Goal: Task Accomplishment & Management: Complete application form

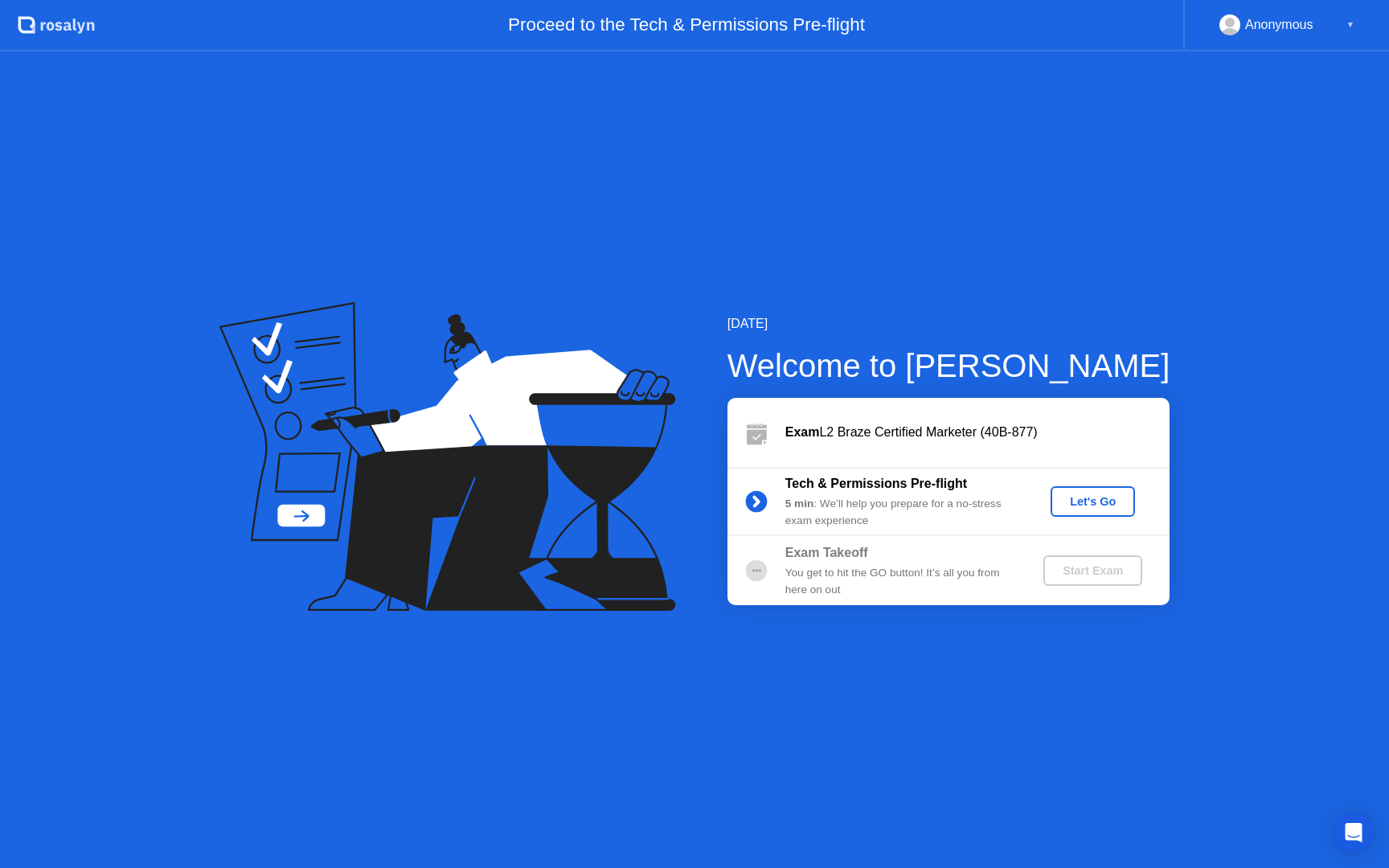
click at [1089, 505] on div "Let's Go" at bounding box center [1093, 502] width 72 height 13
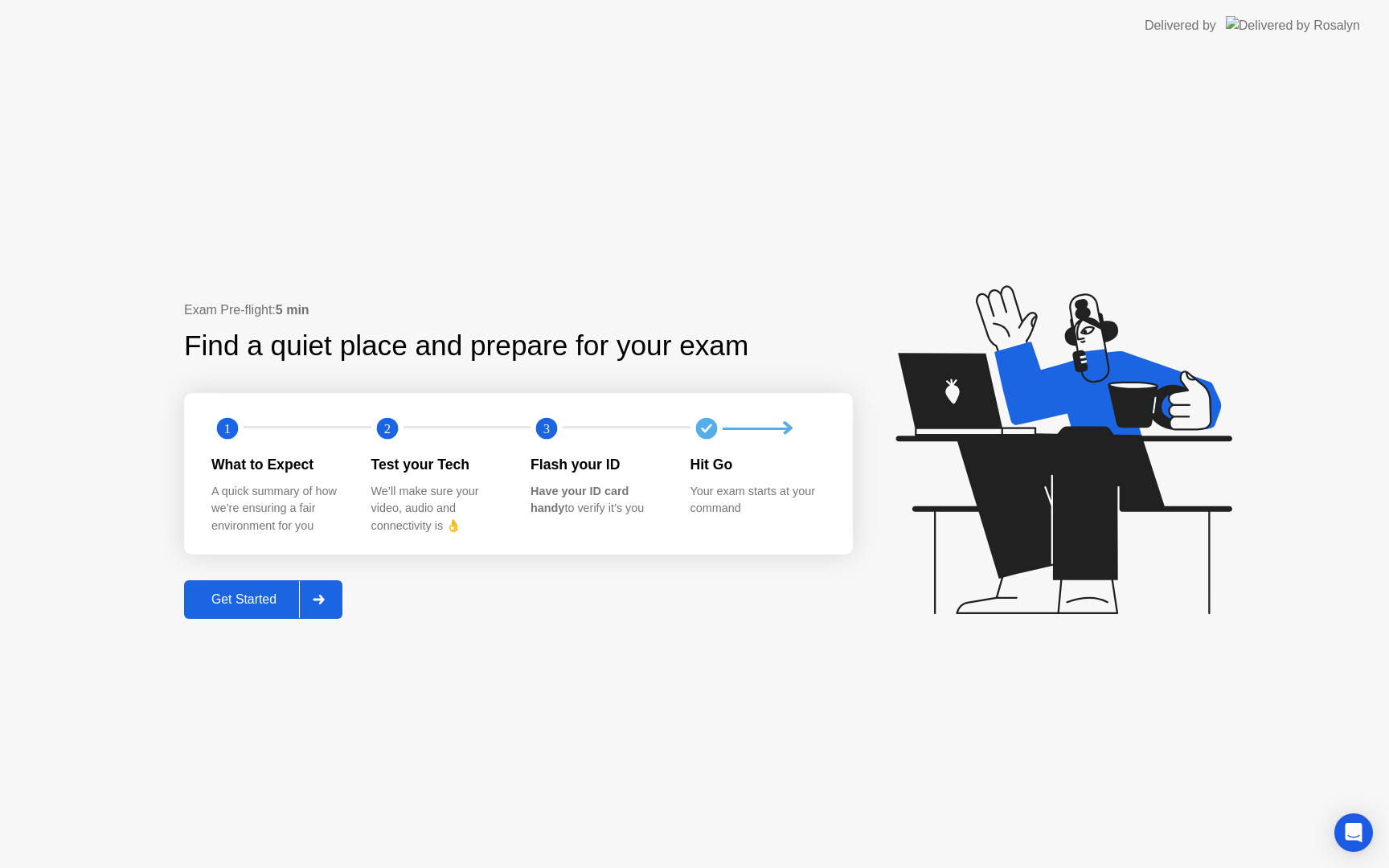
click at [322, 595] on icon at bounding box center [318, 599] width 12 height 10
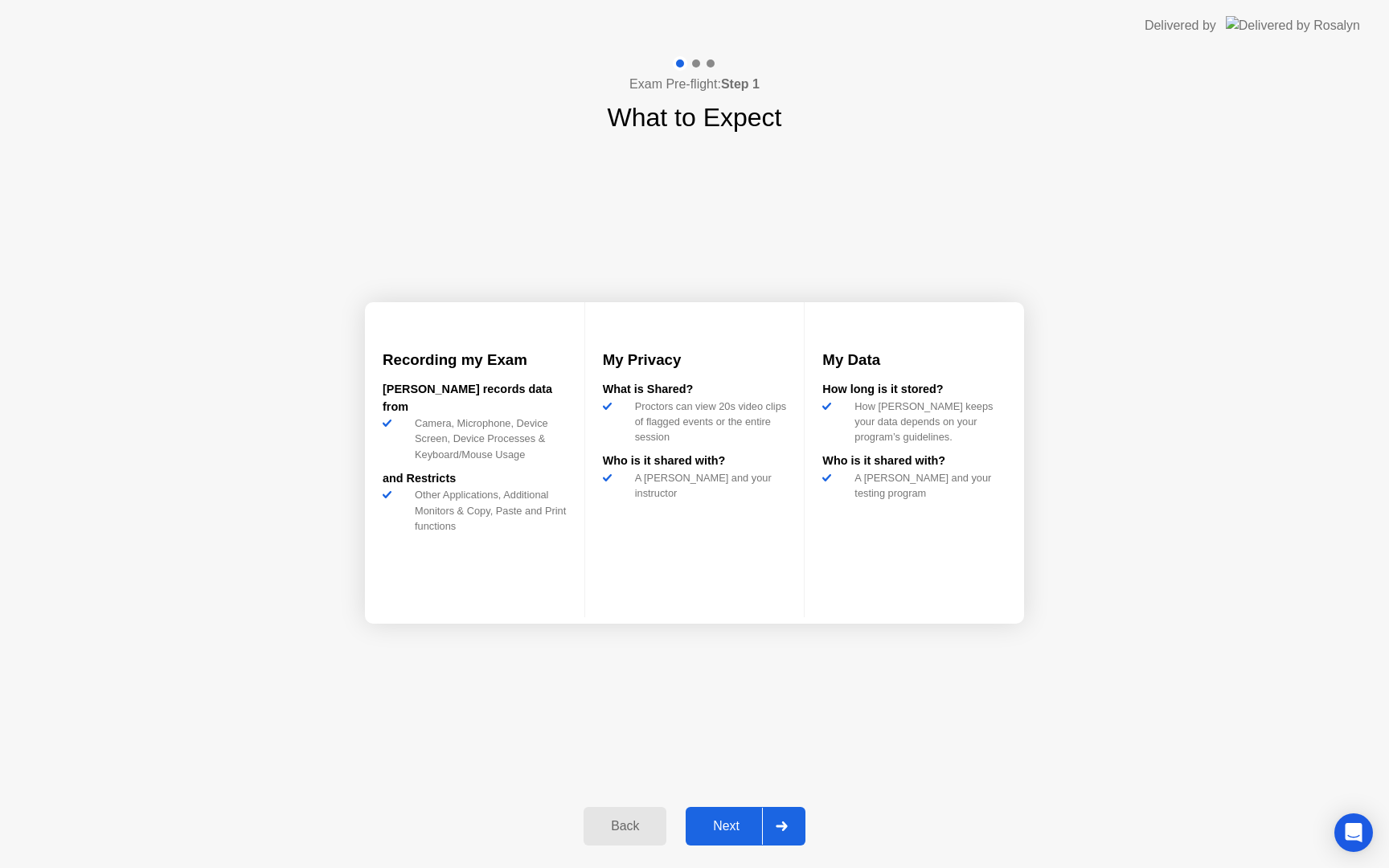
click at [746, 829] on div "Next" at bounding box center [727, 827] width 72 height 14
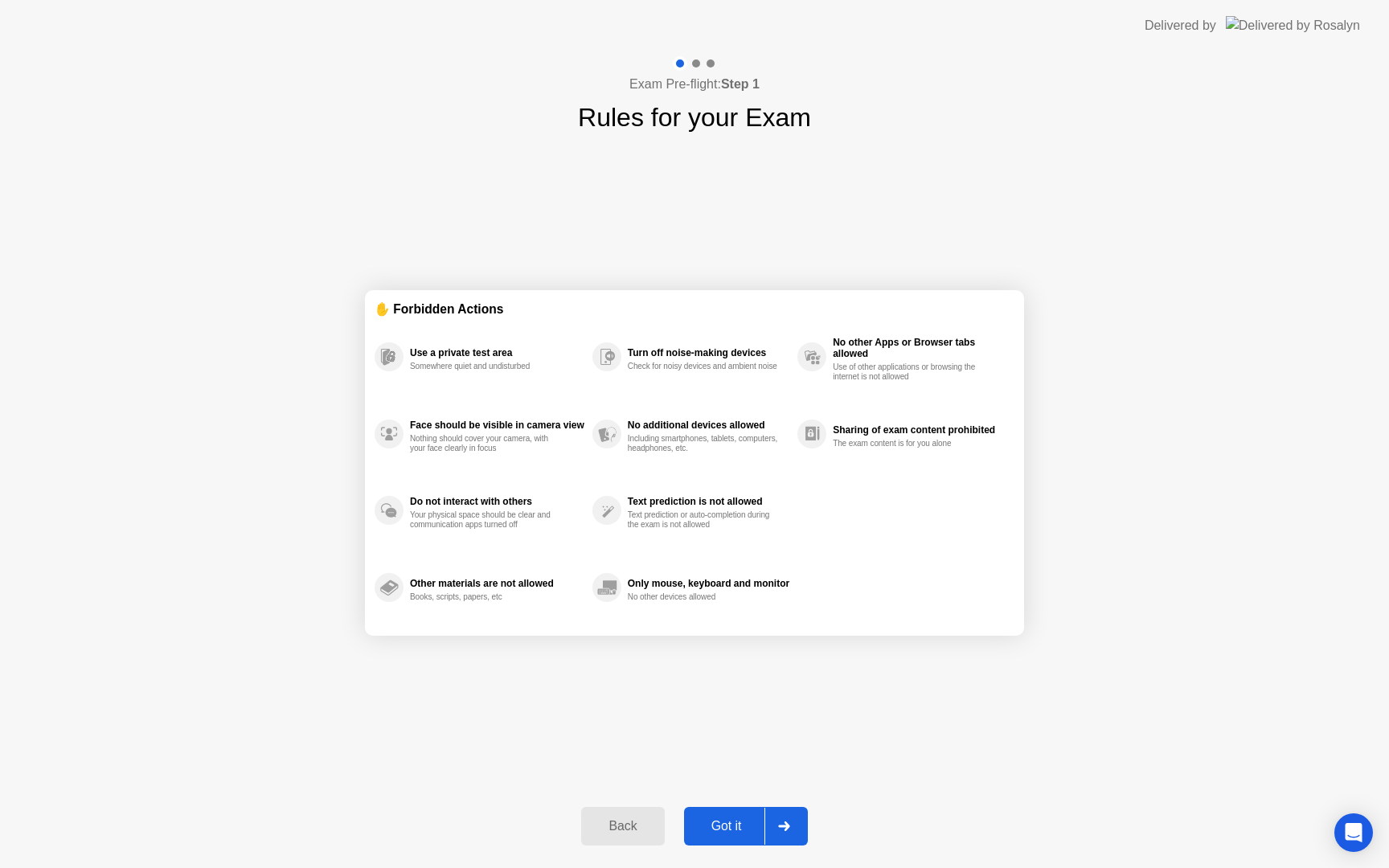
click at [748, 828] on div "Got it" at bounding box center [727, 827] width 76 height 14
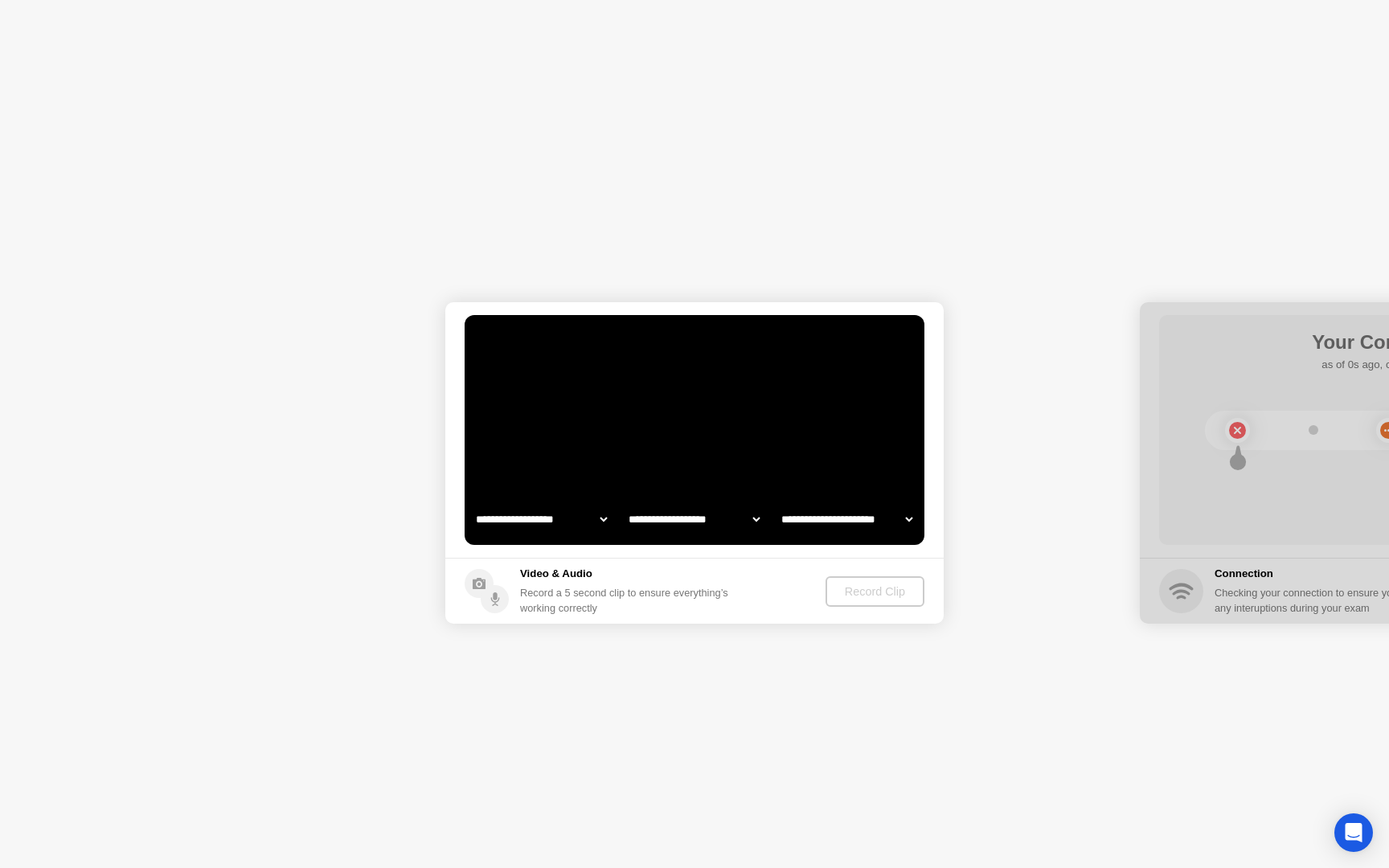
select select "**********"
select select "*******"
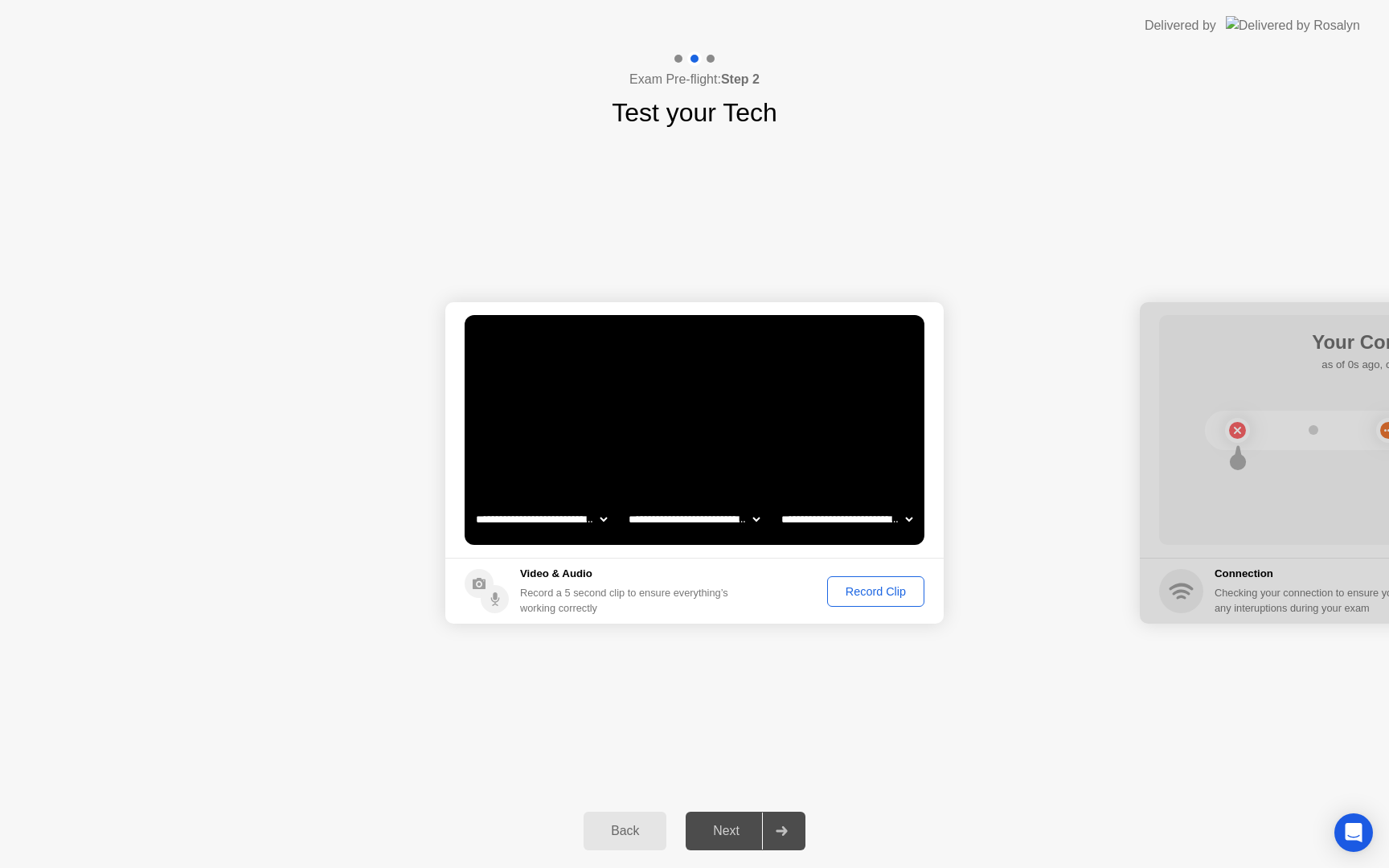
click at [857, 587] on div "Record Clip" at bounding box center [876, 592] width 86 height 13
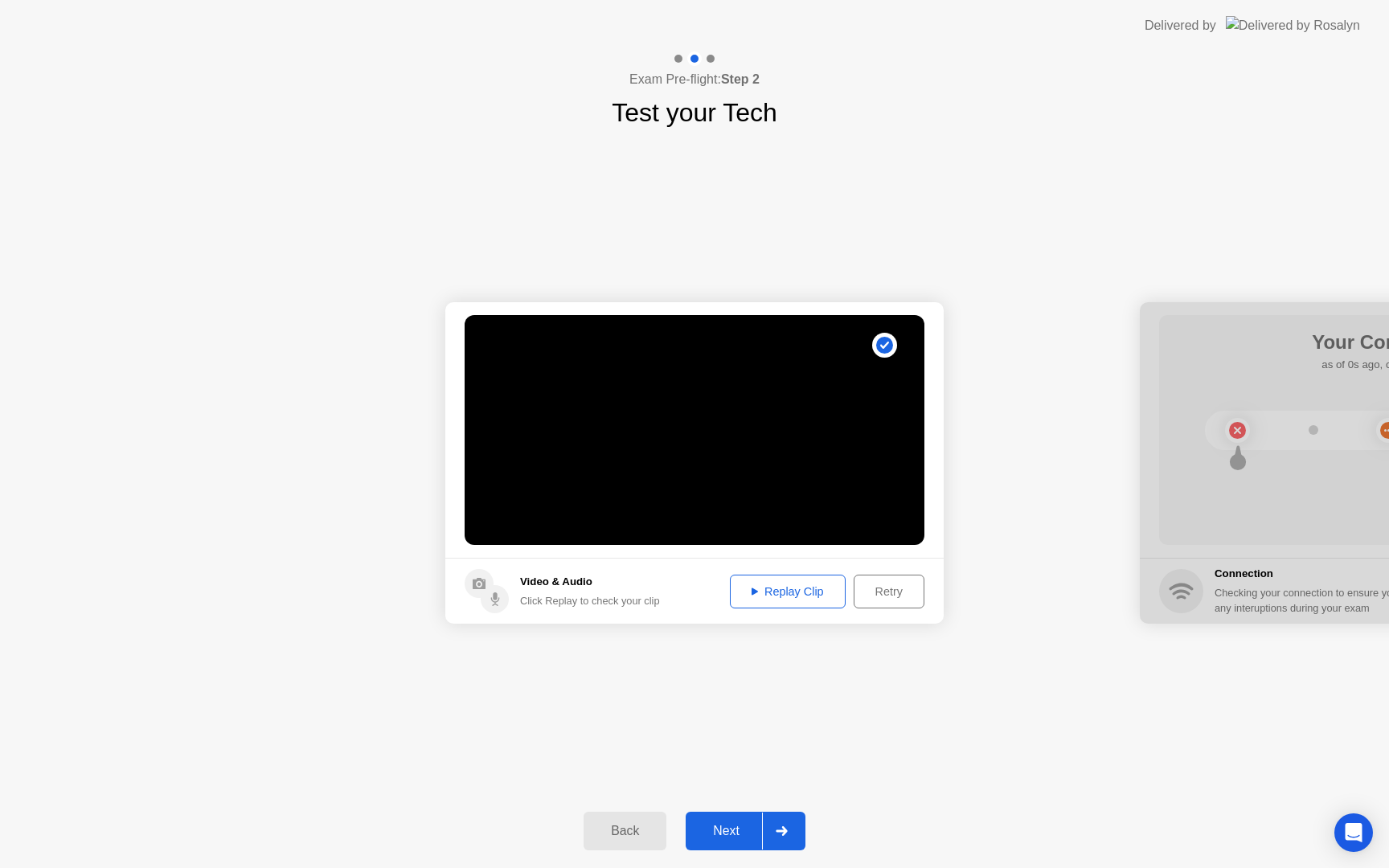
click at [799, 592] on div "Replay Clip" at bounding box center [788, 592] width 104 height 13
click at [733, 819] on button "Next" at bounding box center [745, 831] width 120 height 39
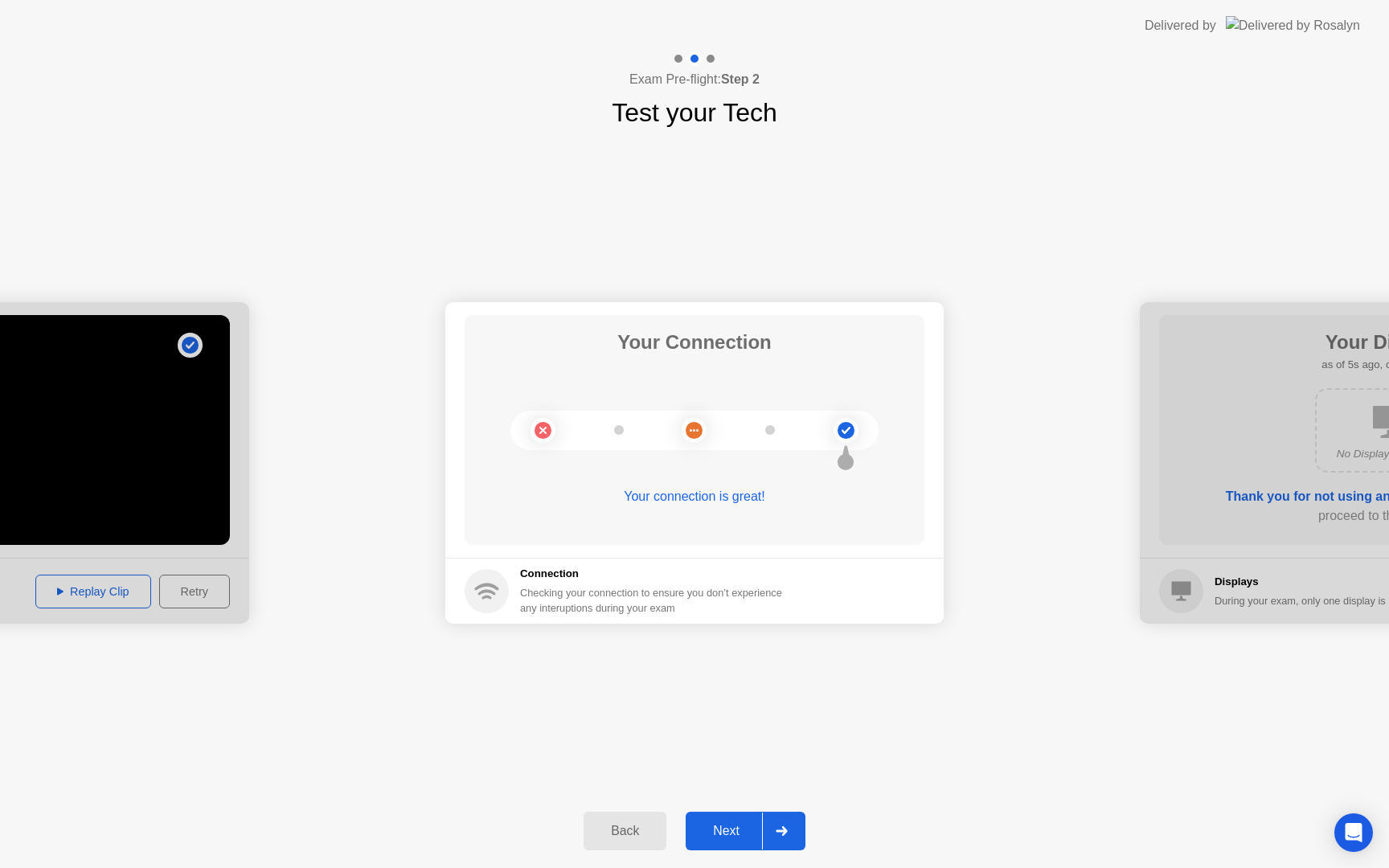
click at [733, 819] on button "Next" at bounding box center [745, 831] width 120 height 39
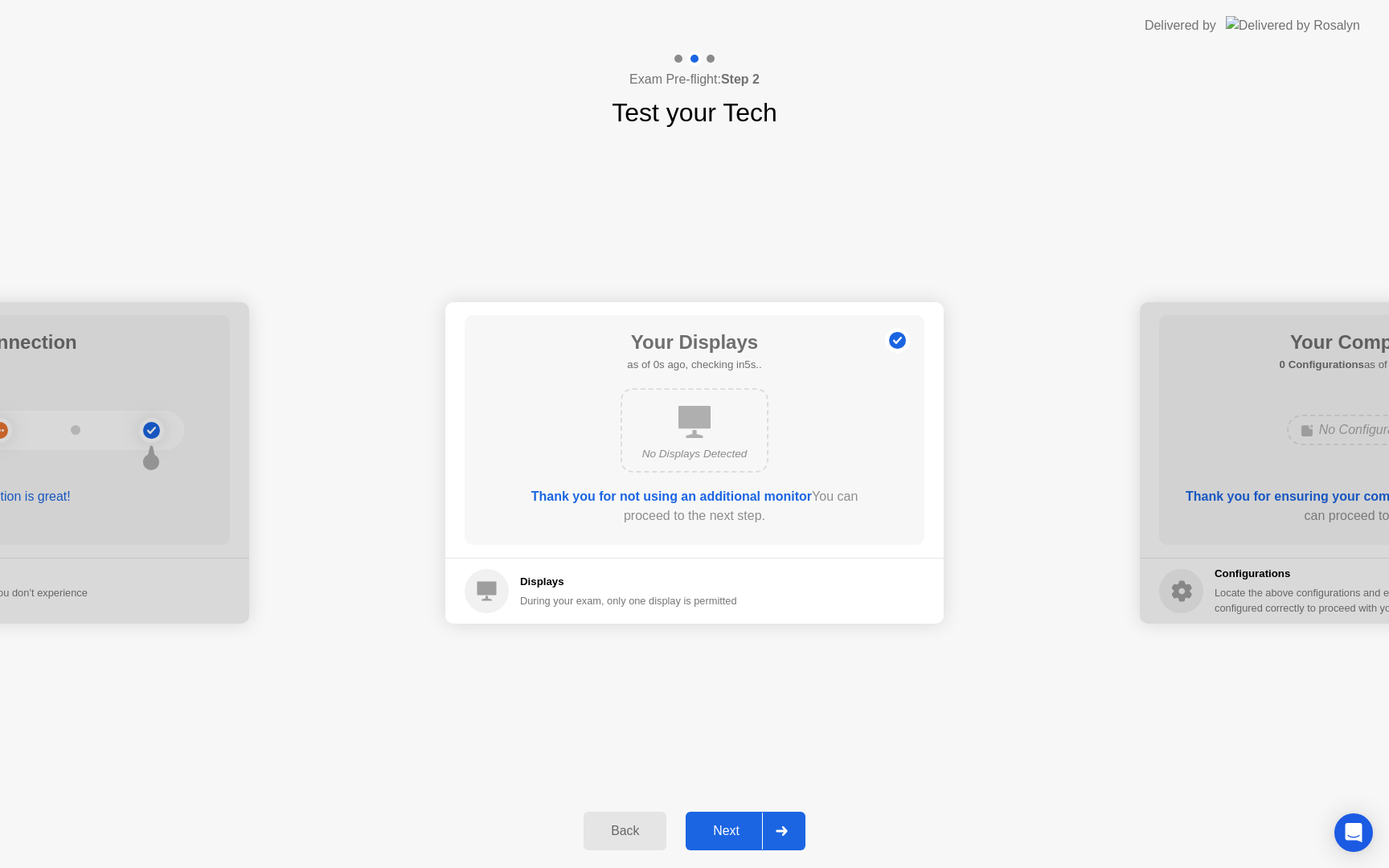
click at [733, 819] on button "Next" at bounding box center [745, 831] width 120 height 39
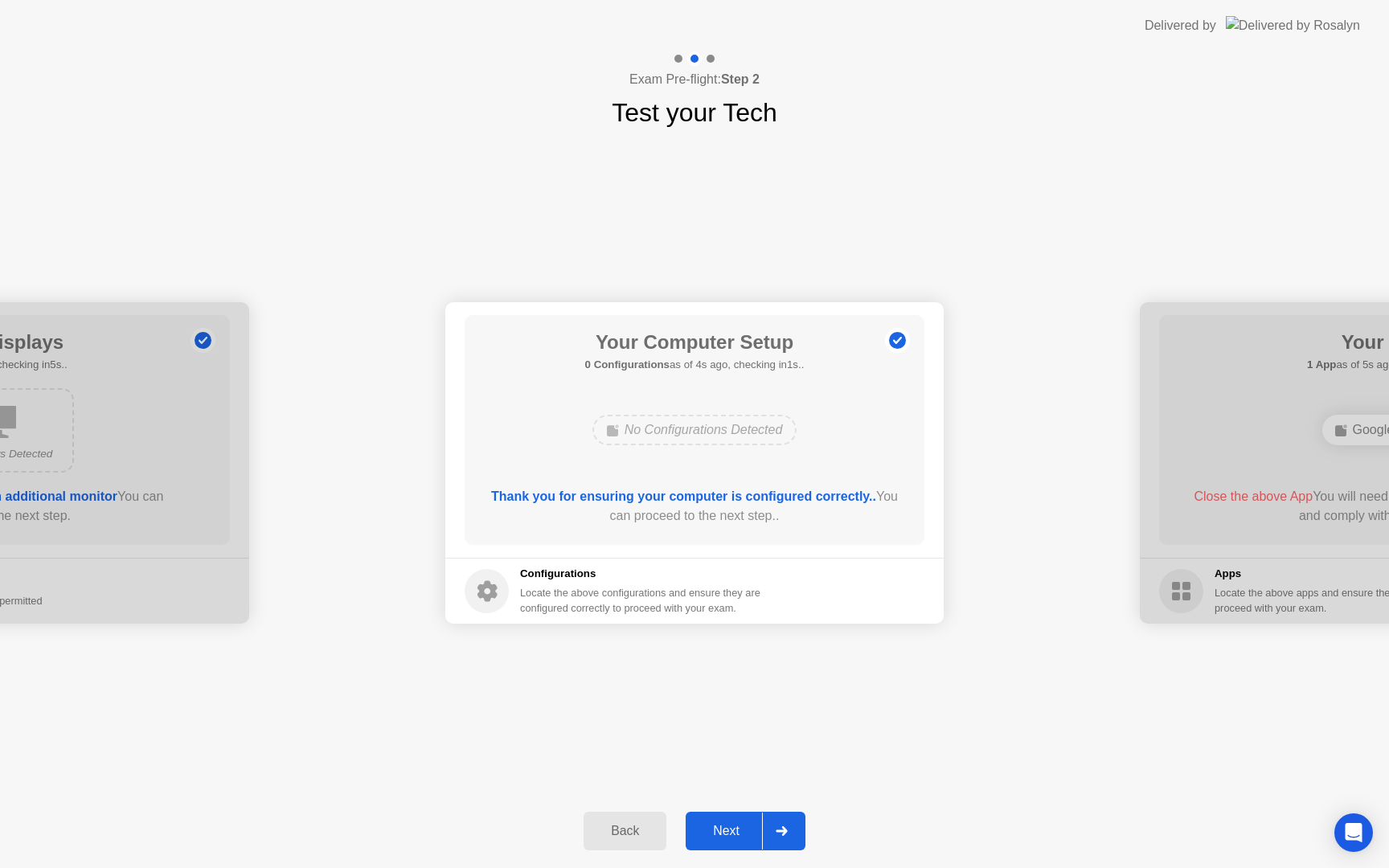
click at [733, 819] on button "Next" at bounding box center [745, 831] width 120 height 39
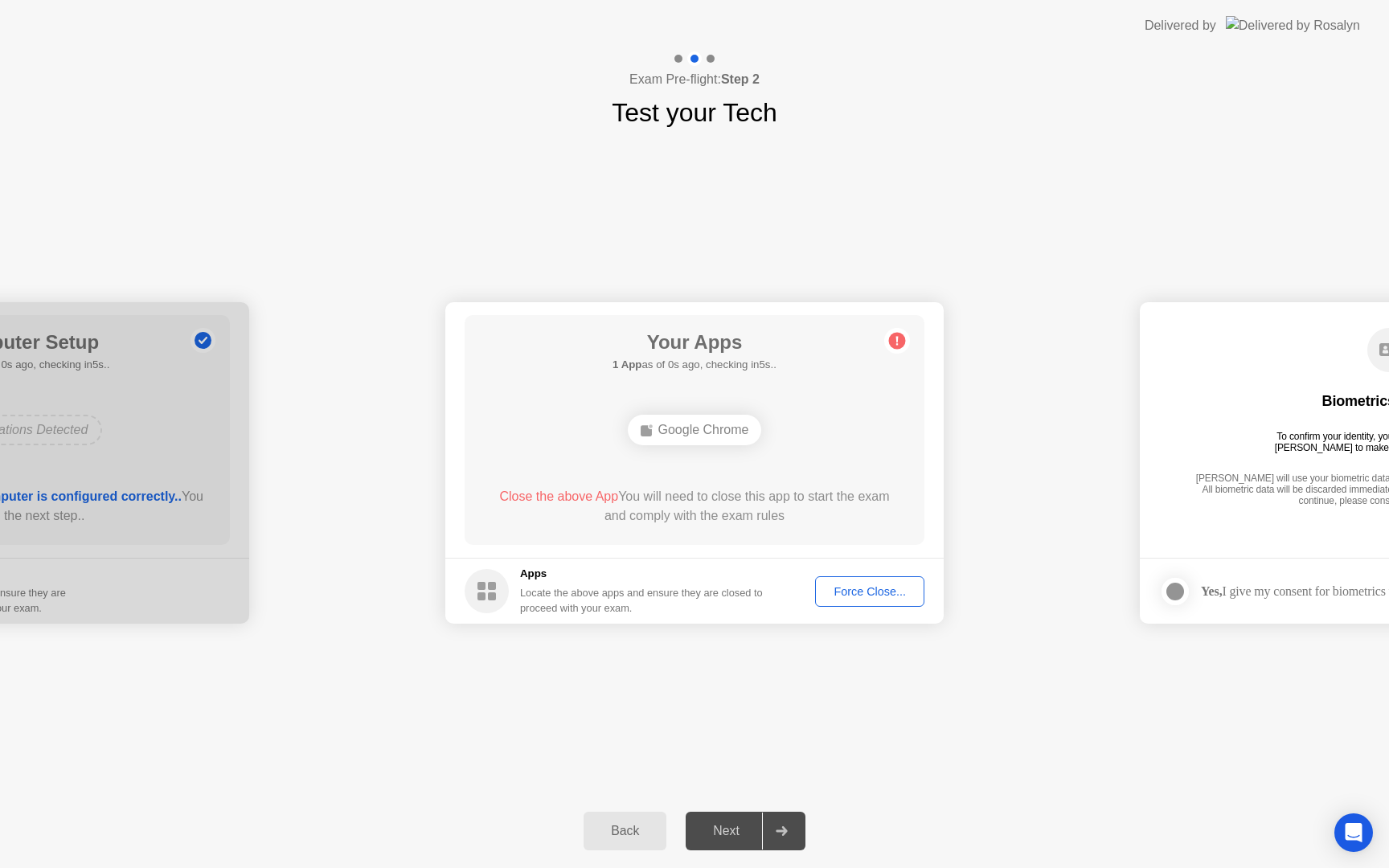
click at [837, 592] on div "Force Close..." at bounding box center [870, 592] width 98 height 13
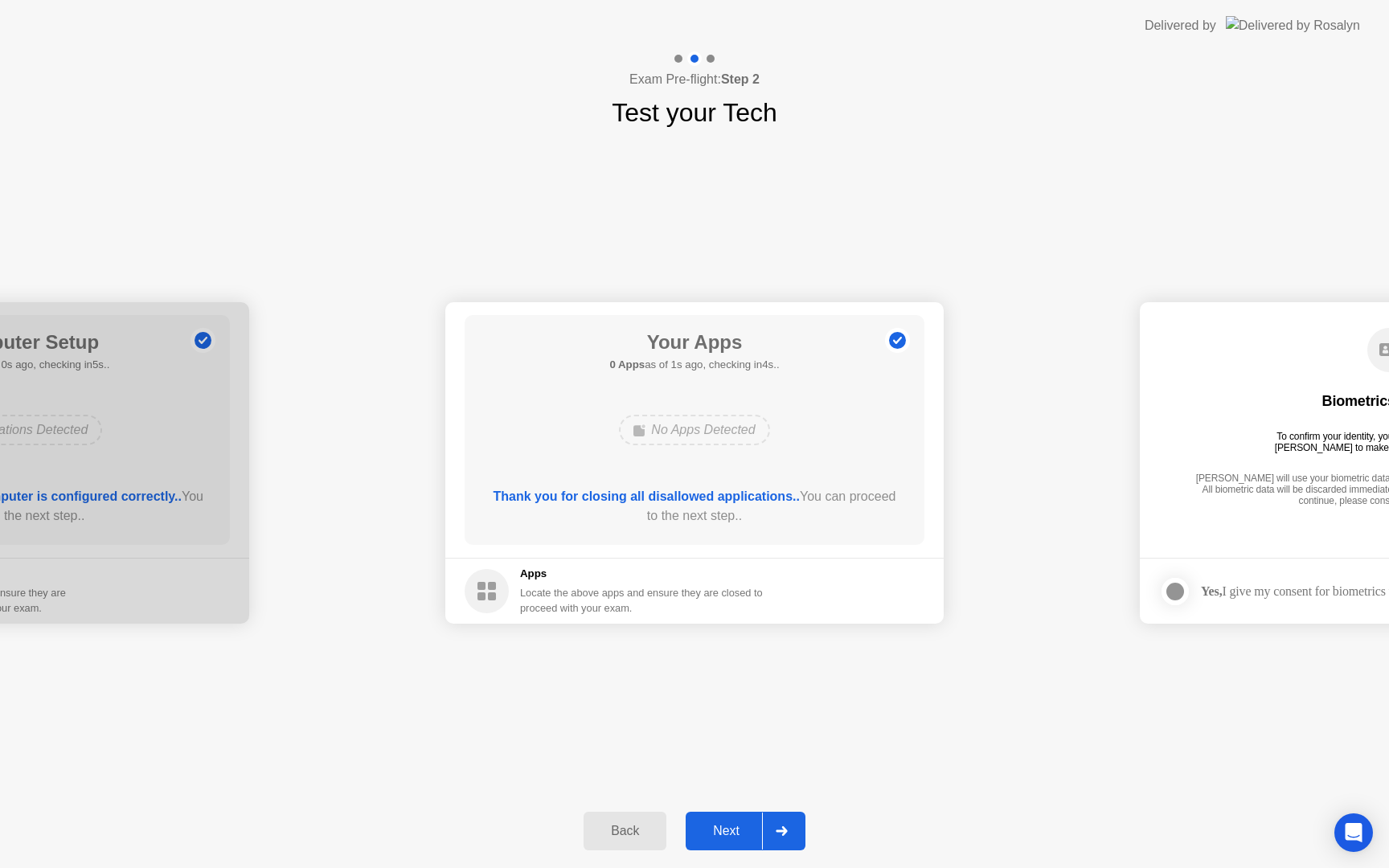
click at [732, 837] on div "Next" at bounding box center [727, 831] width 72 height 14
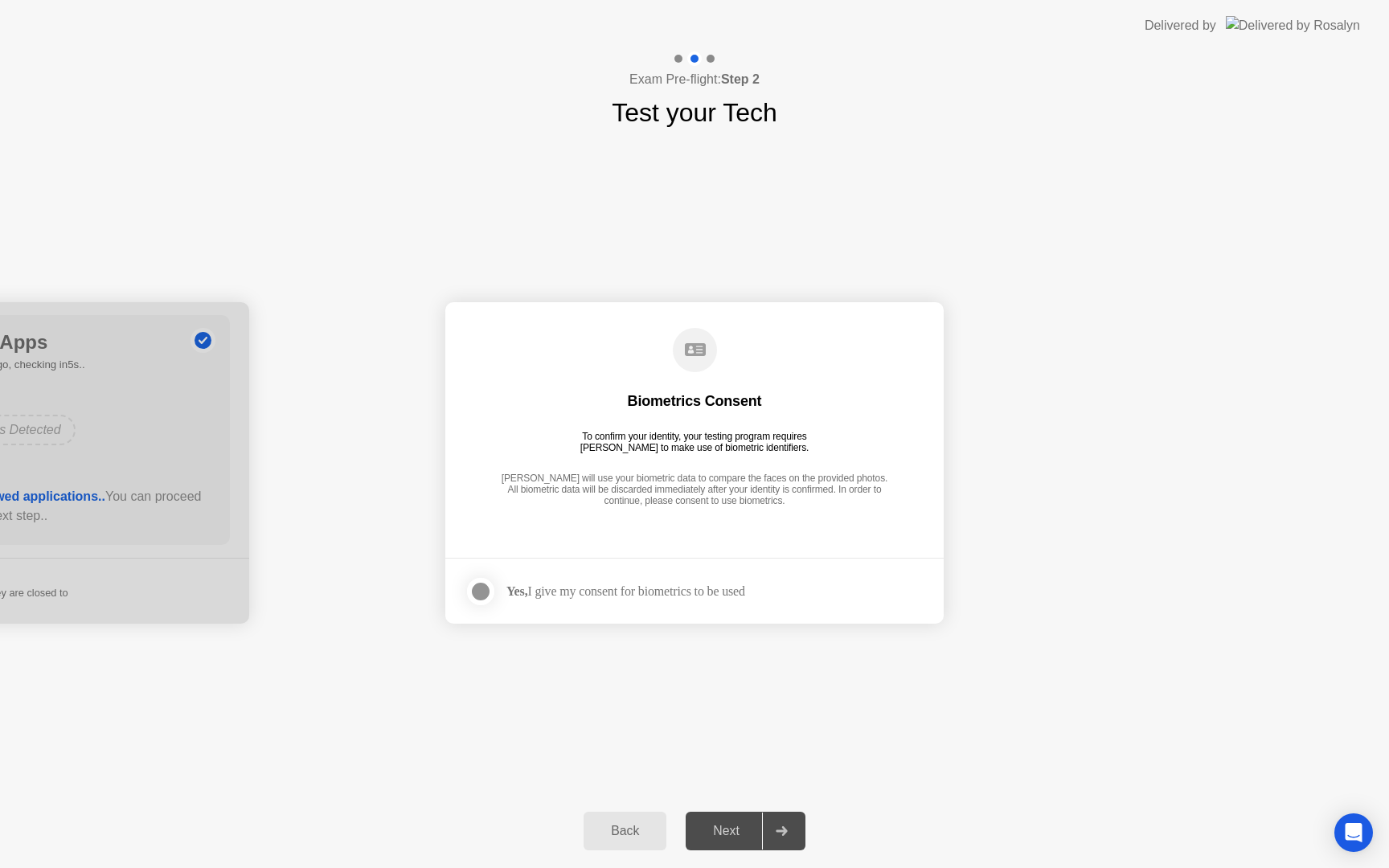
click at [628, 597] on div "Yes, I give my consent for biometrics to be used" at bounding box center [625, 591] width 238 height 15
click at [490, 591] on div at bounding box center [480, 591] width 19 height 19
click at [747, 826] on div "Next" at bounding box center [727, 831] width 72 height 14
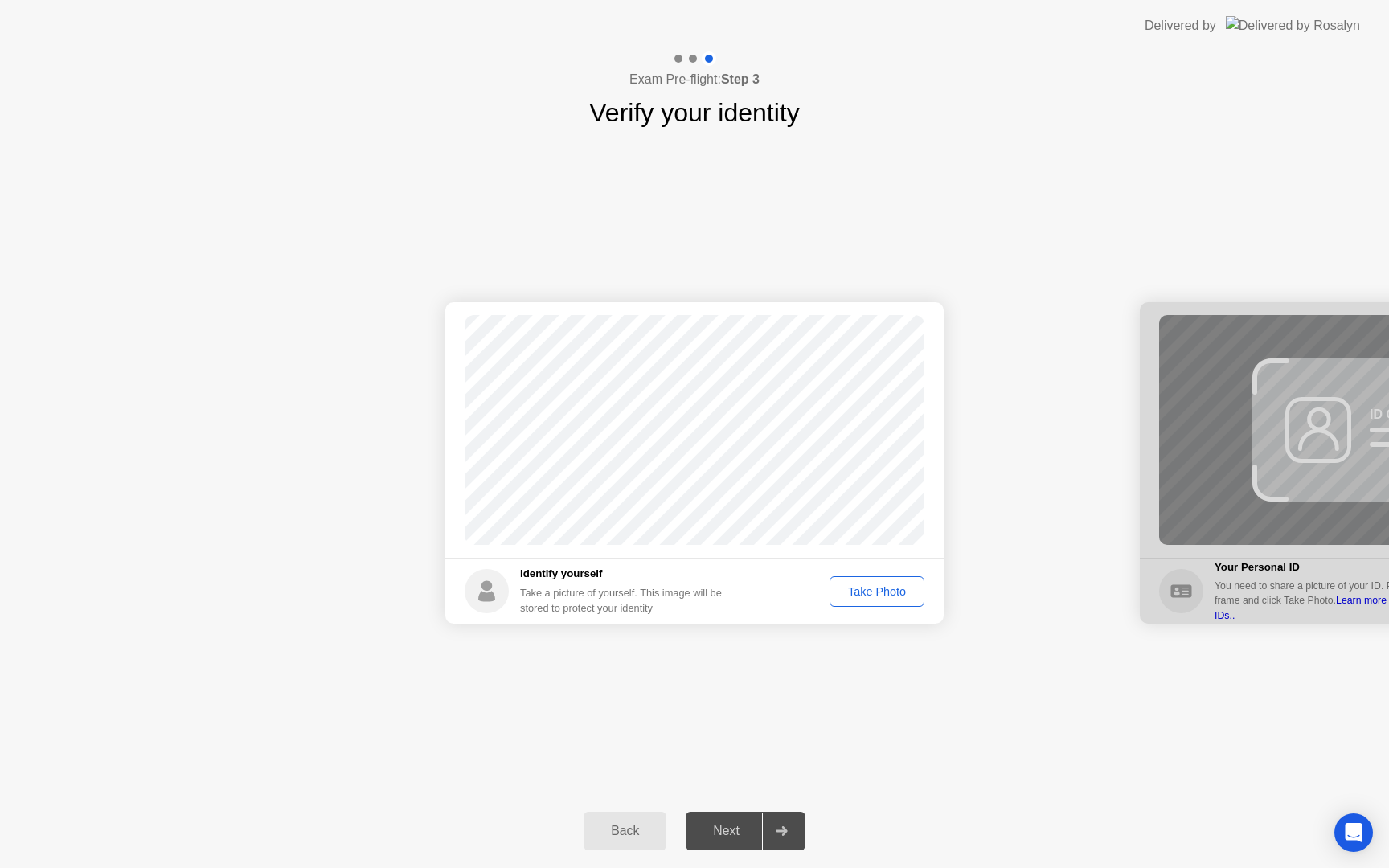
click at [869, 586] on div "Take Photo" at bounding box center [877, 592] width 84 height 13
click at [716, 844] on button "Next" at bounding box center [745, 831] width 120 height 39
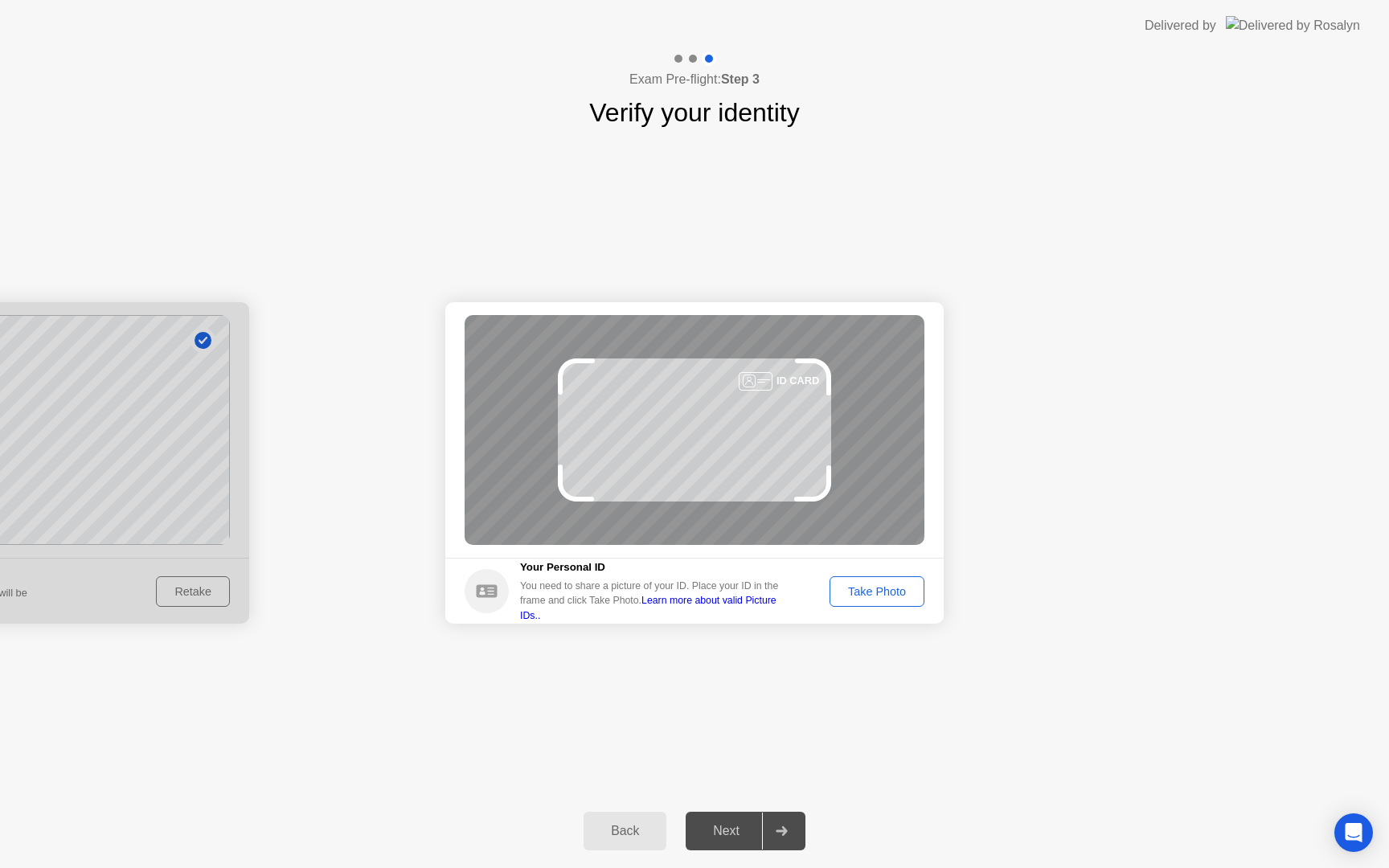
click at [875, 586] on div "Take Photo" at bounding box center [877, 592] width 84 height 13
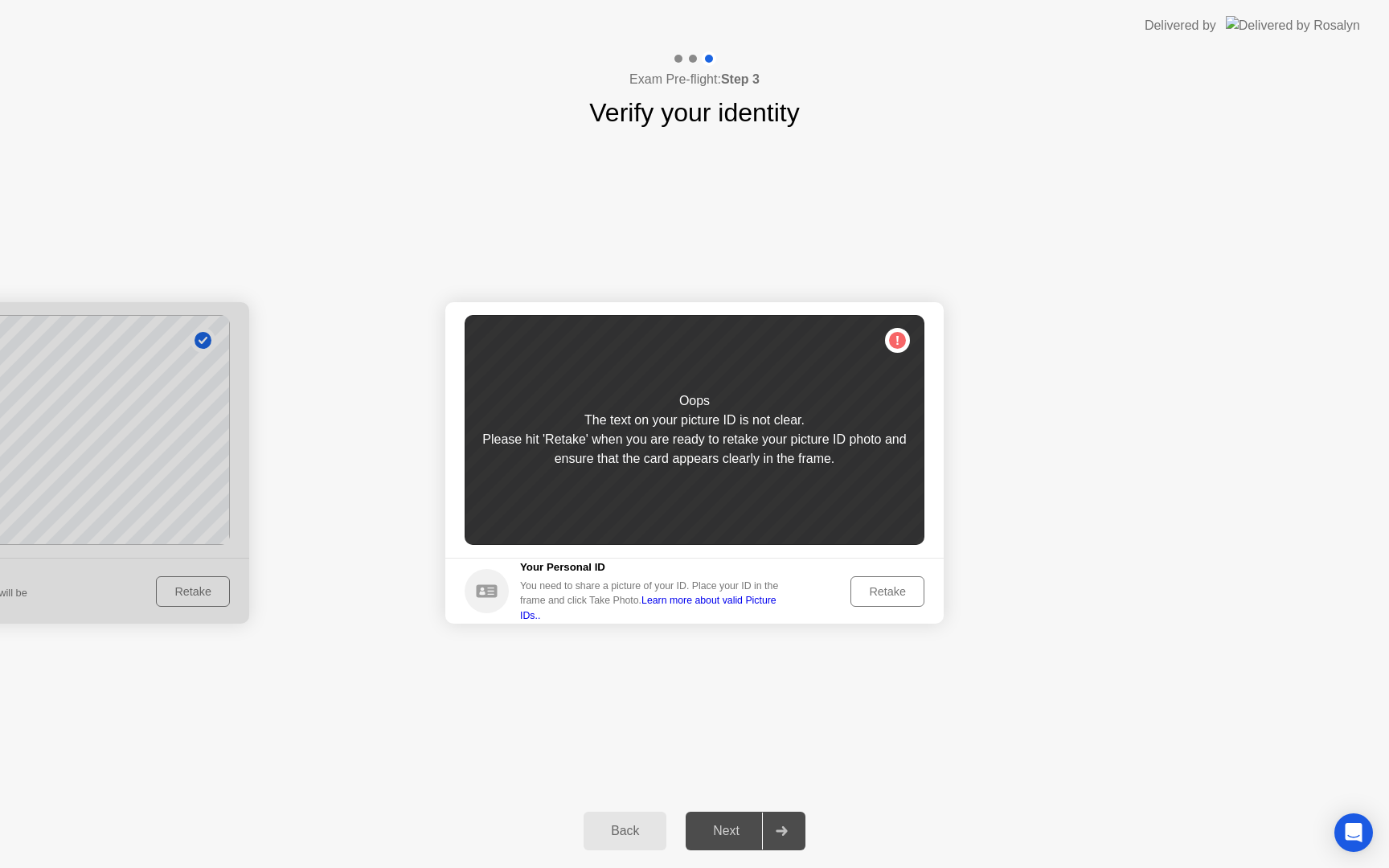
click at [875, 586] on div "Retake" at bounding box center [888, 592] width 63 height 13
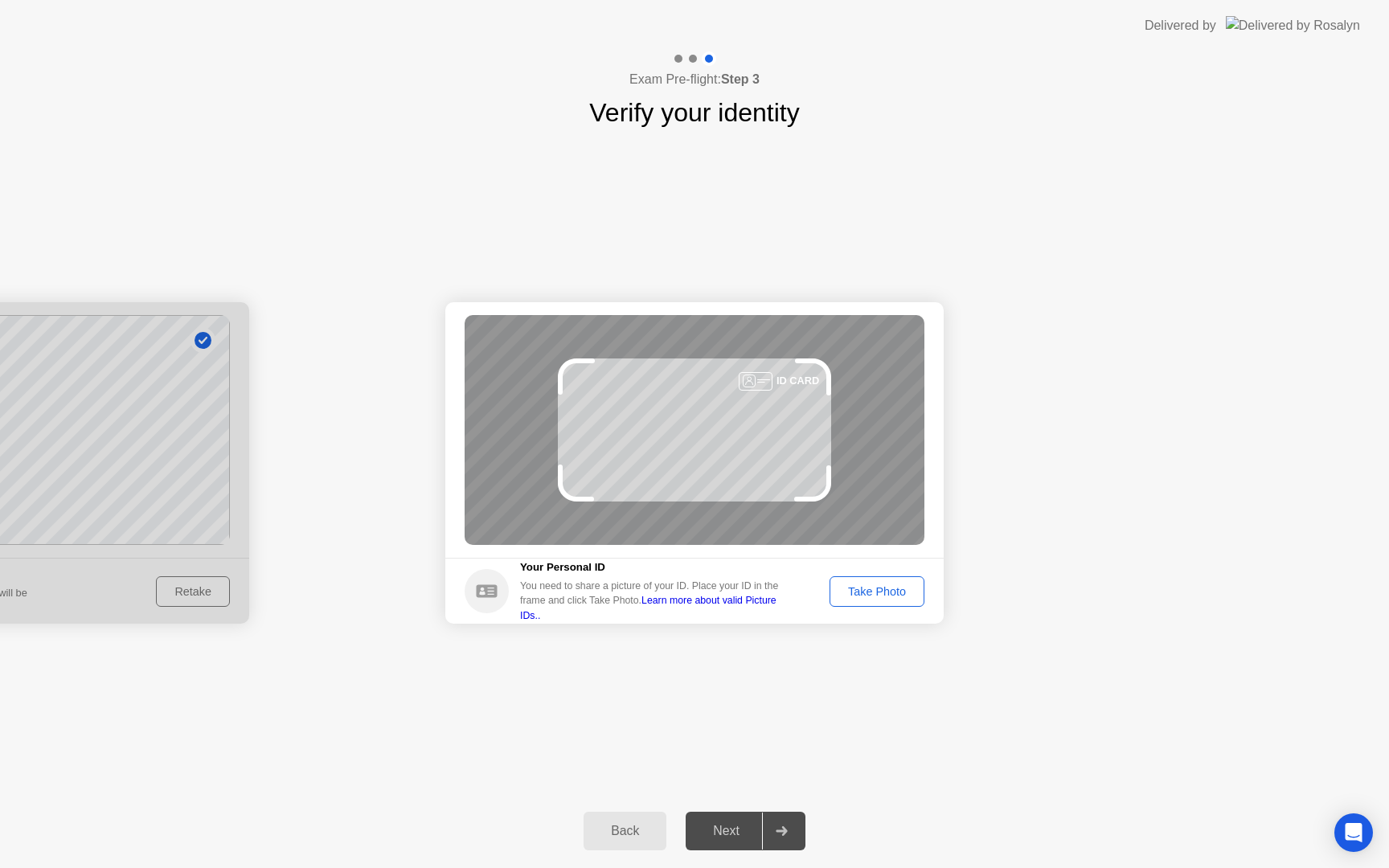
click at [875, 592] on div "Take Photo" at bounding box center [877, 592] width 84 height 13
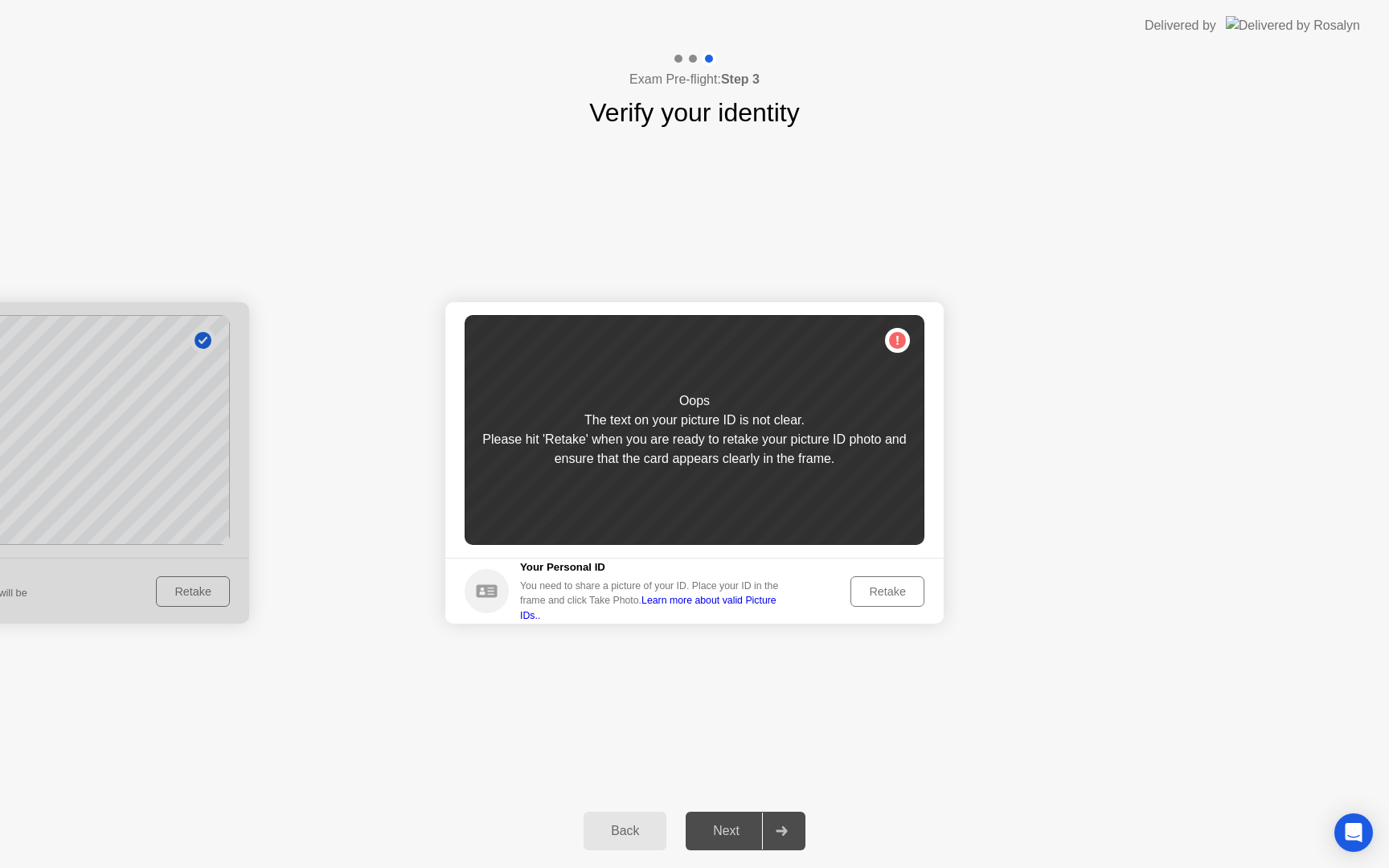
click at [875, 592] on div "Retake" at bounding box center [888, 592] width 63 height 13
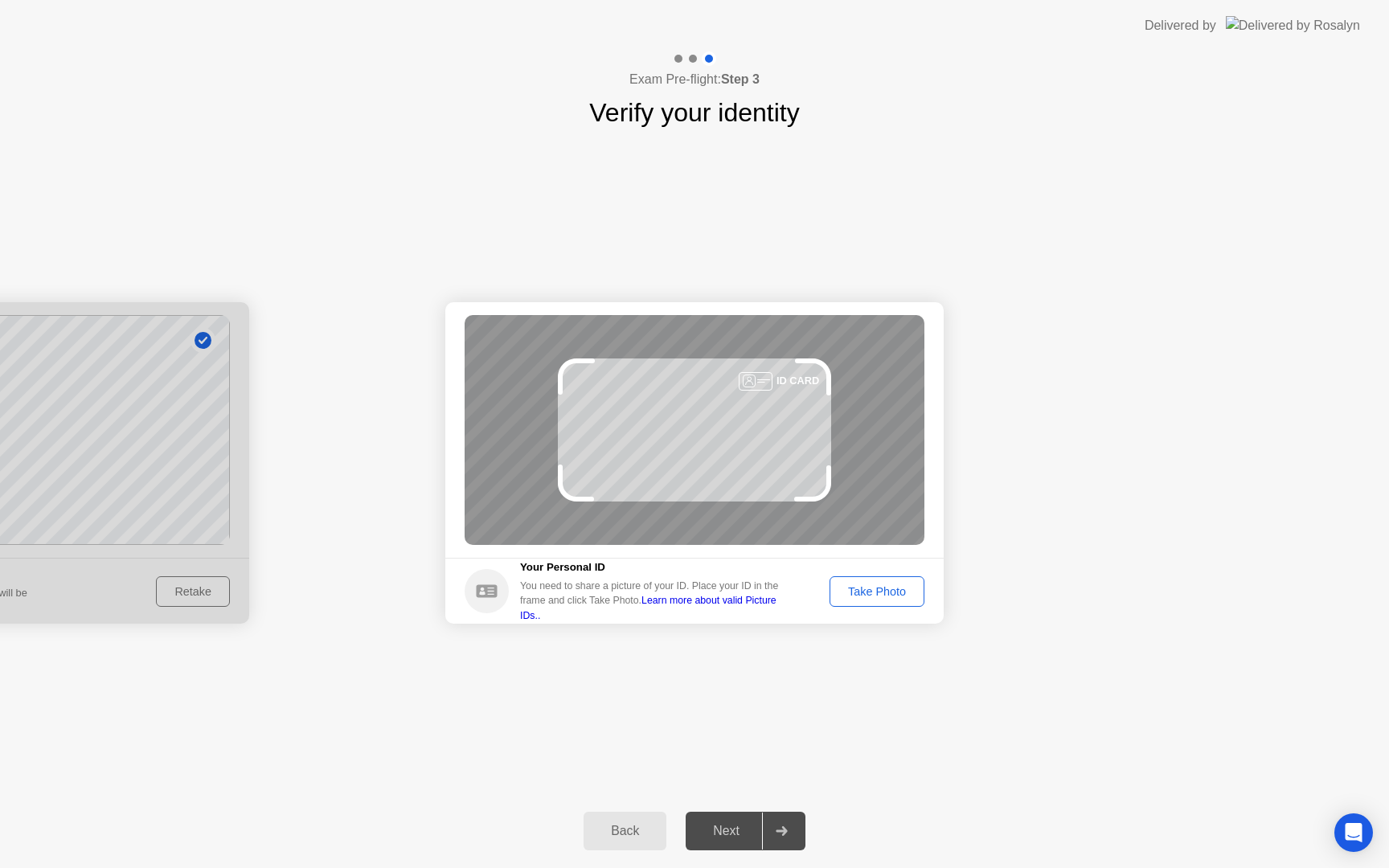
click at [875, 592] on div "Take Photo" at bounding box center [877, 592] width 84 height 13
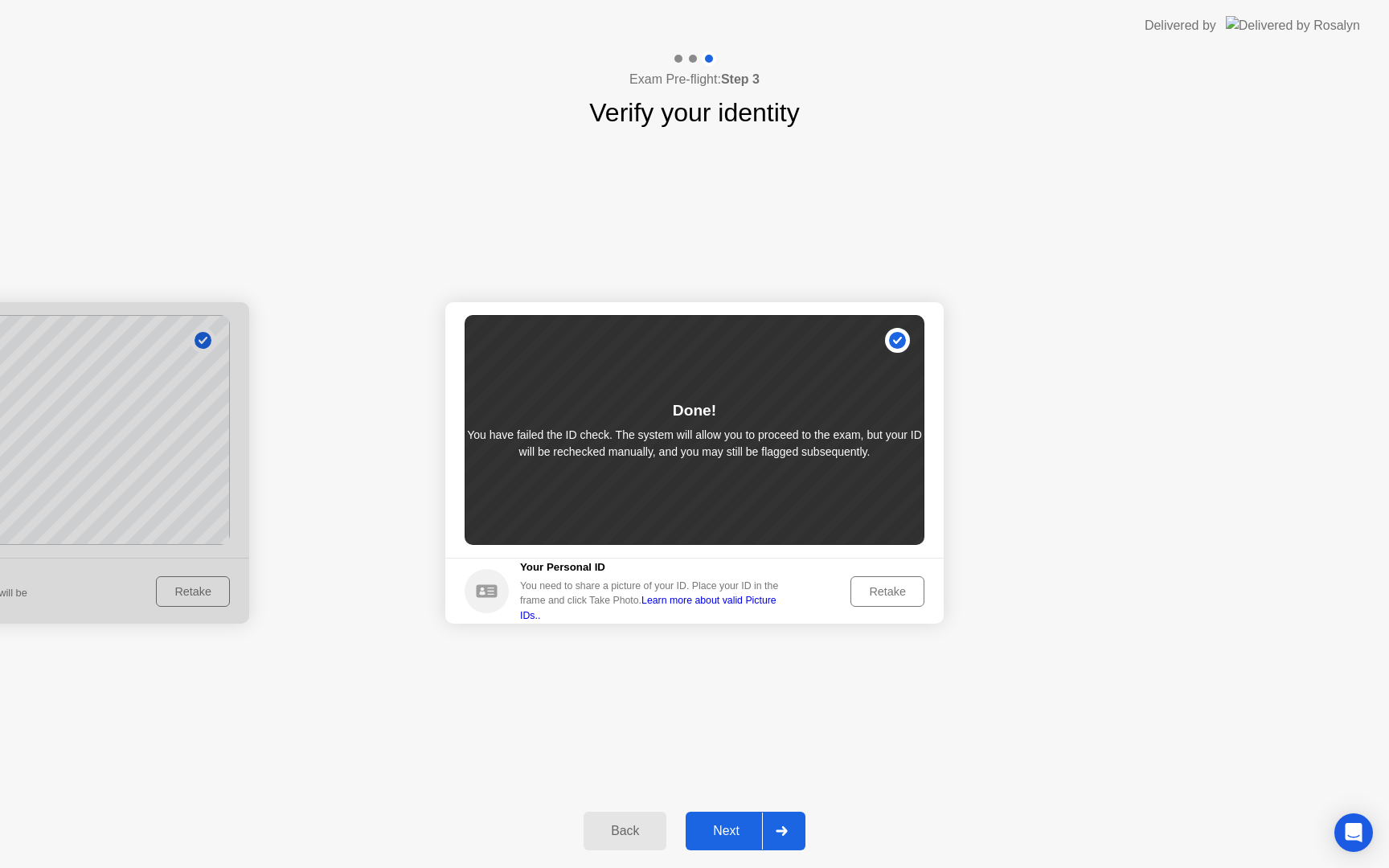
click at [878, 593] on div "Retake" at bounding box center [888, 592] width 63 height 13
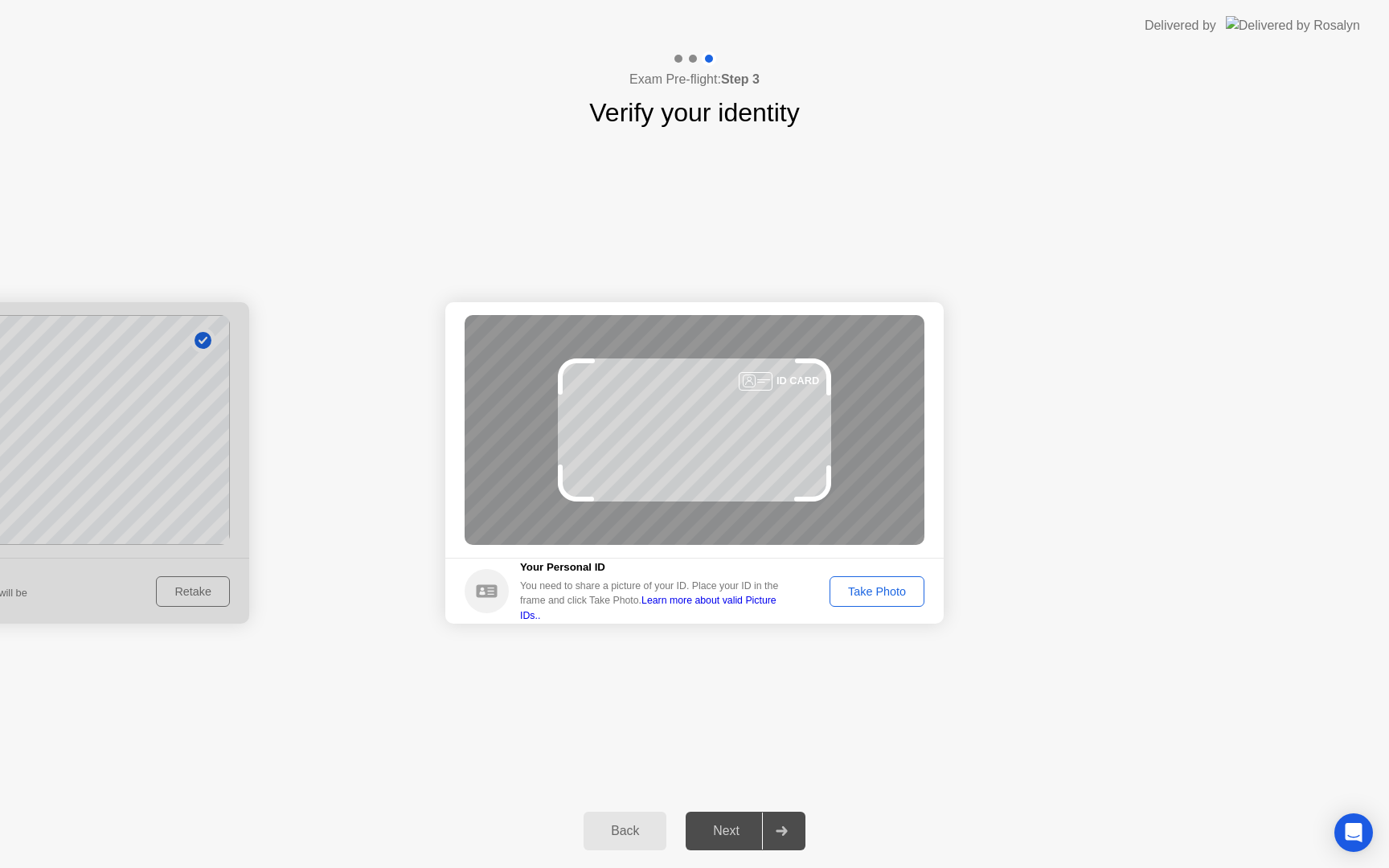
click at [878, 593] on div "Take Photo" at bounding box center [877, 592] width 84 height 13
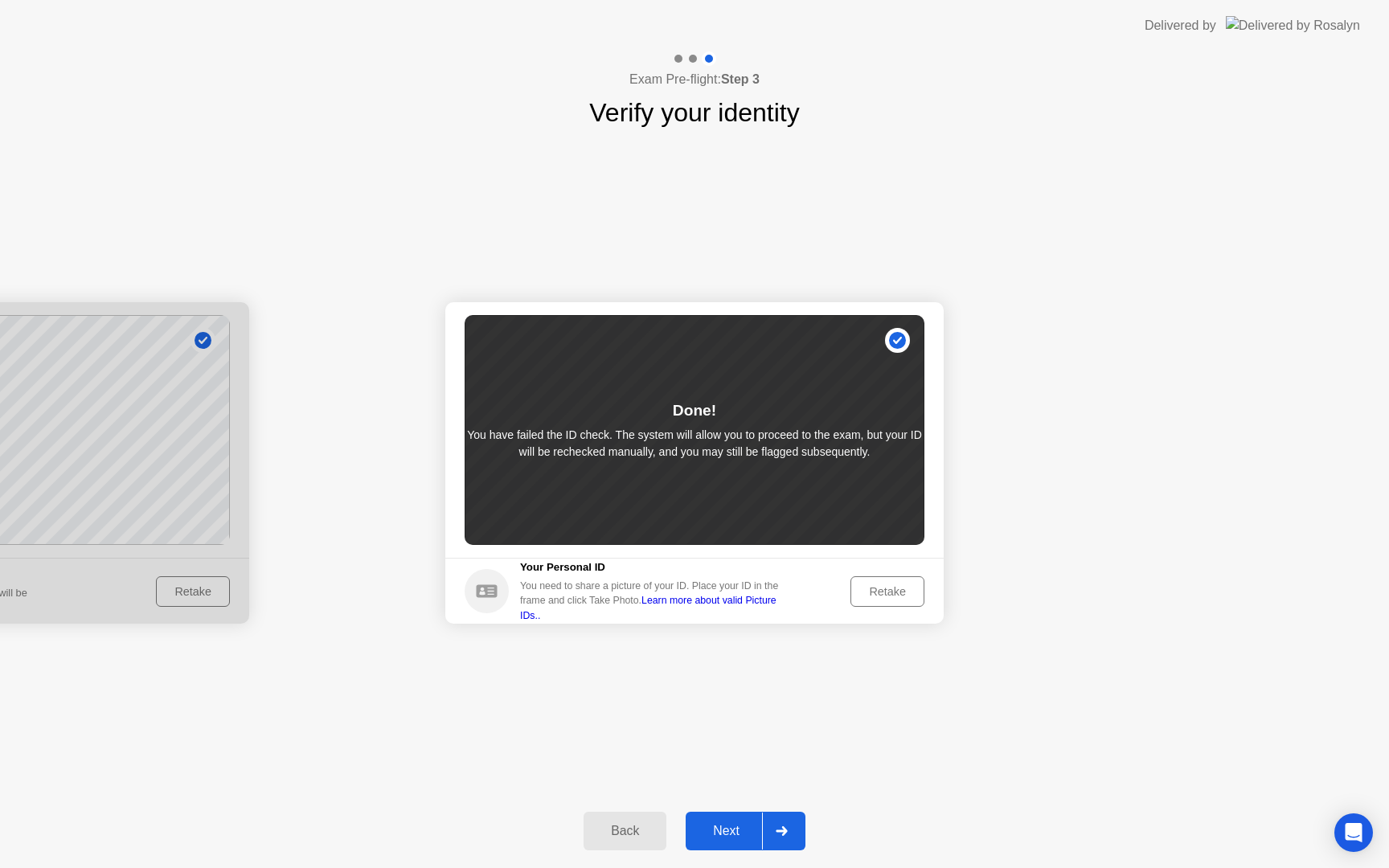
click at [874, 591] on div "Retake" at bounding box center [888, 592] width 63 height 13
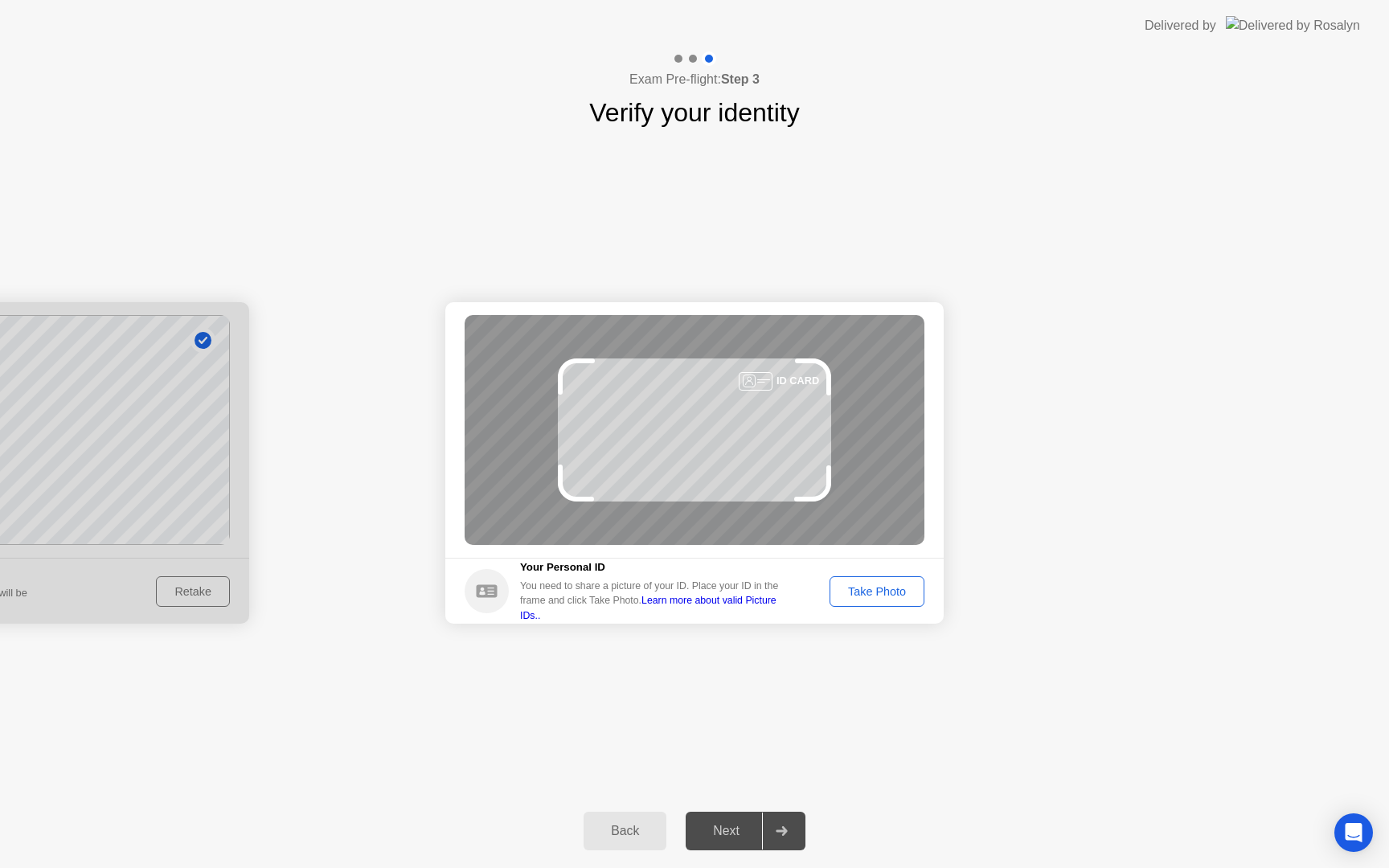
click at [874, 591] on div "Take Photo" at bounding box center [877, 592] width 84 height 13
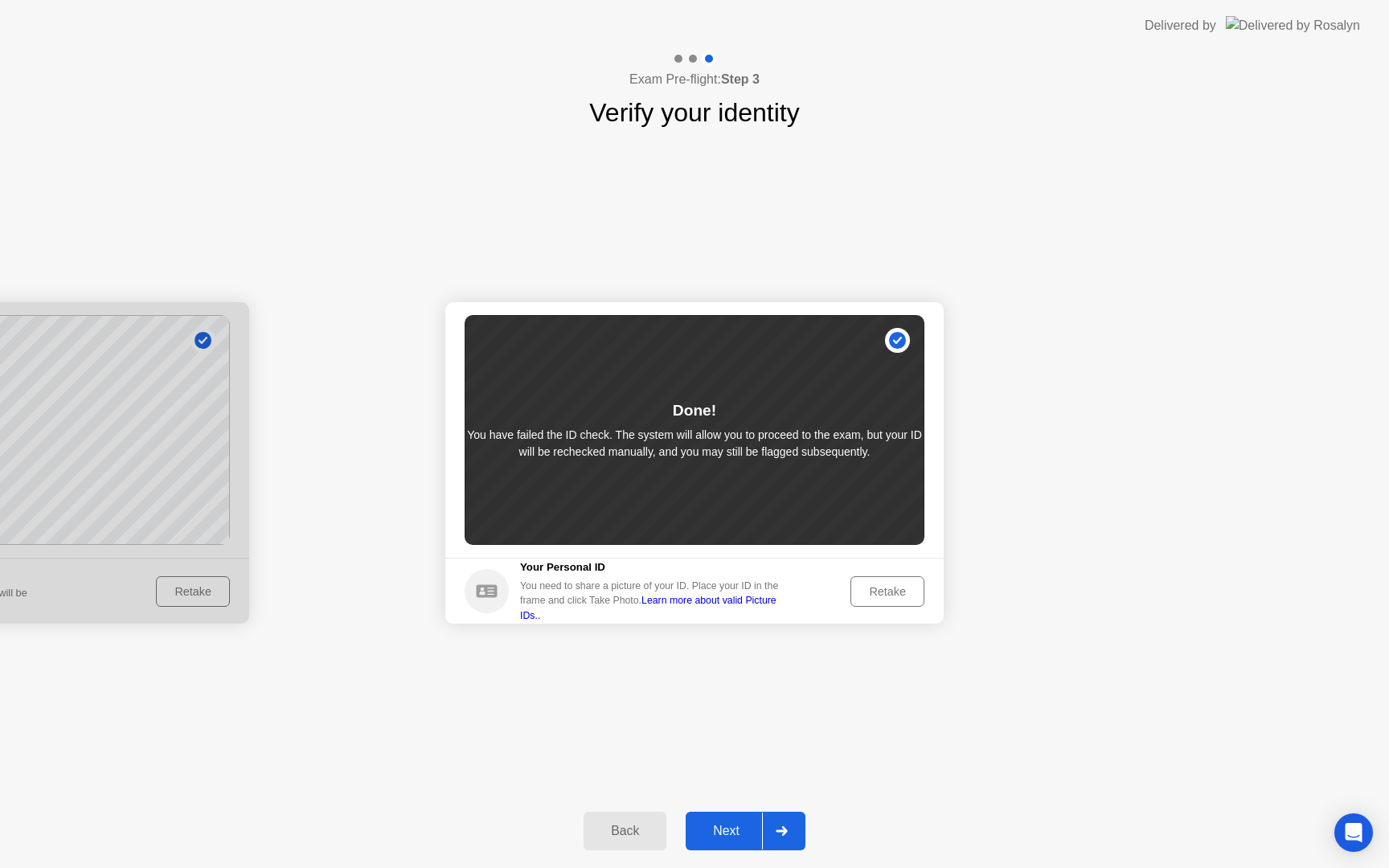
click at [776, 609] on link "Learn more about valid Picture IDs.." at bounding box center [648, 607] width 256 height 26
click at [886, 592] on div "Retake" at bounding box center [888, 592] width 63 height 13
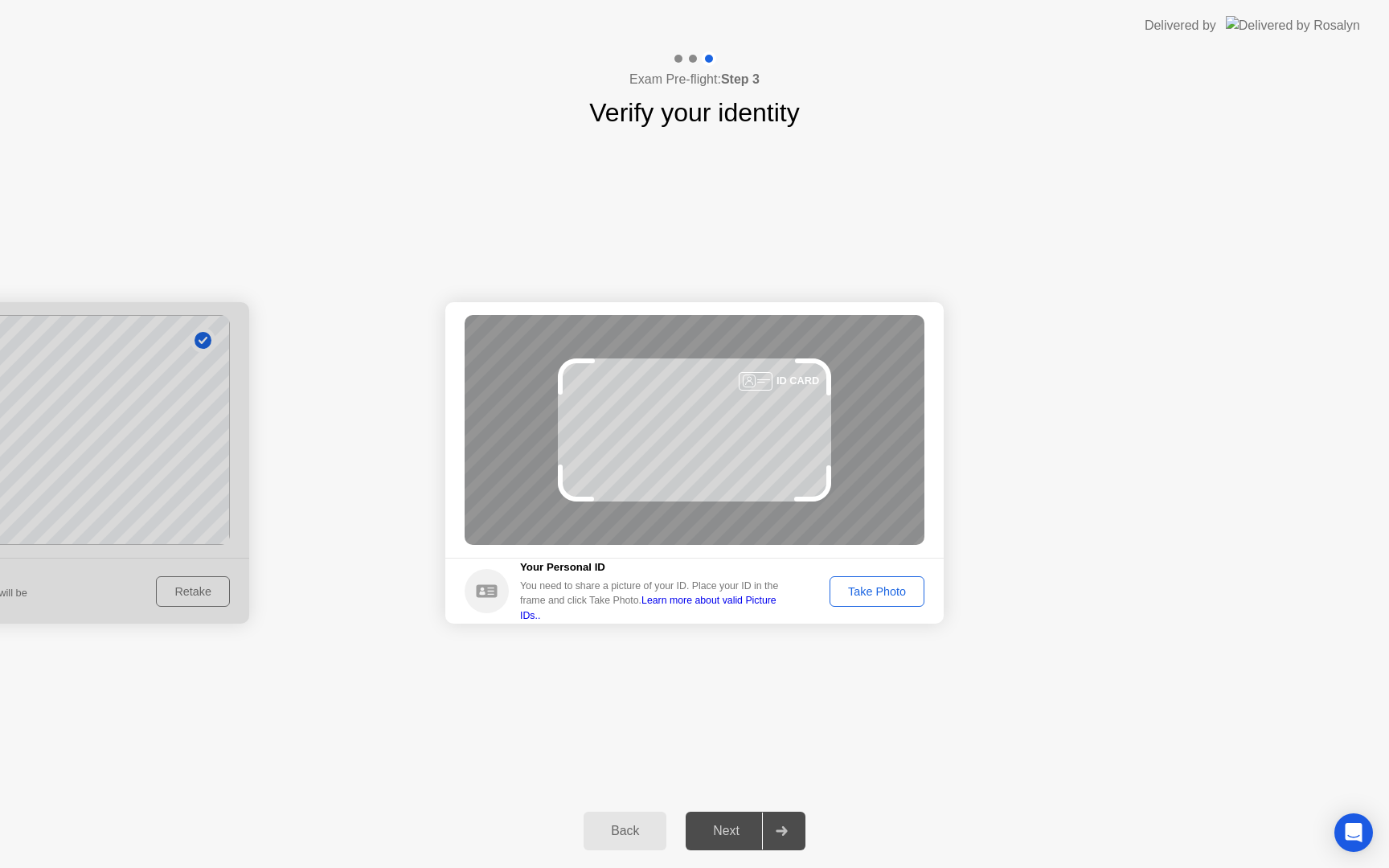
click at [886, 592] on div "Take Photo" at bounding box center [877, 592] width 84 height 13
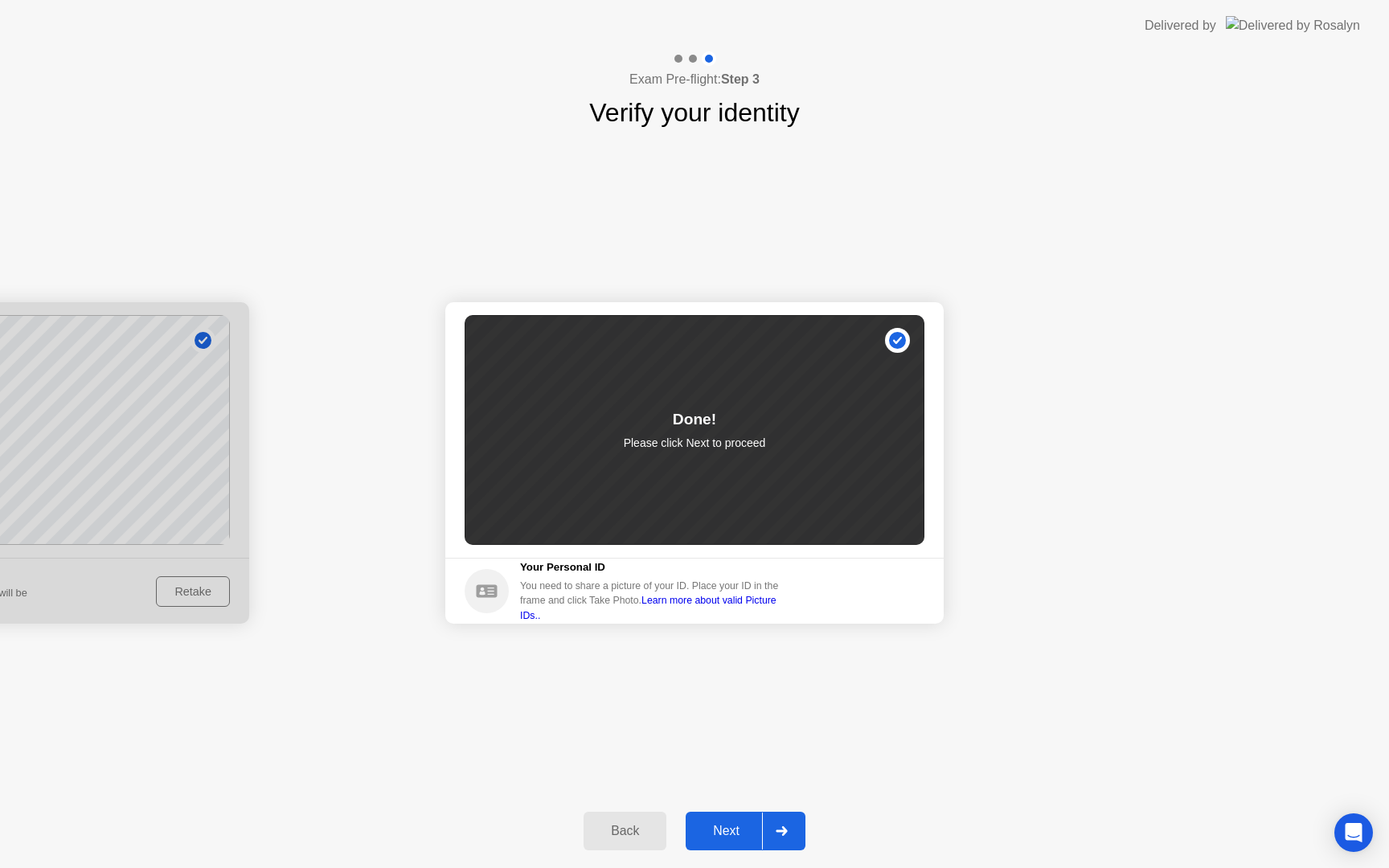
click at [730, 833] on div "Next" at bounding box center [727, 831] width 72 height 14
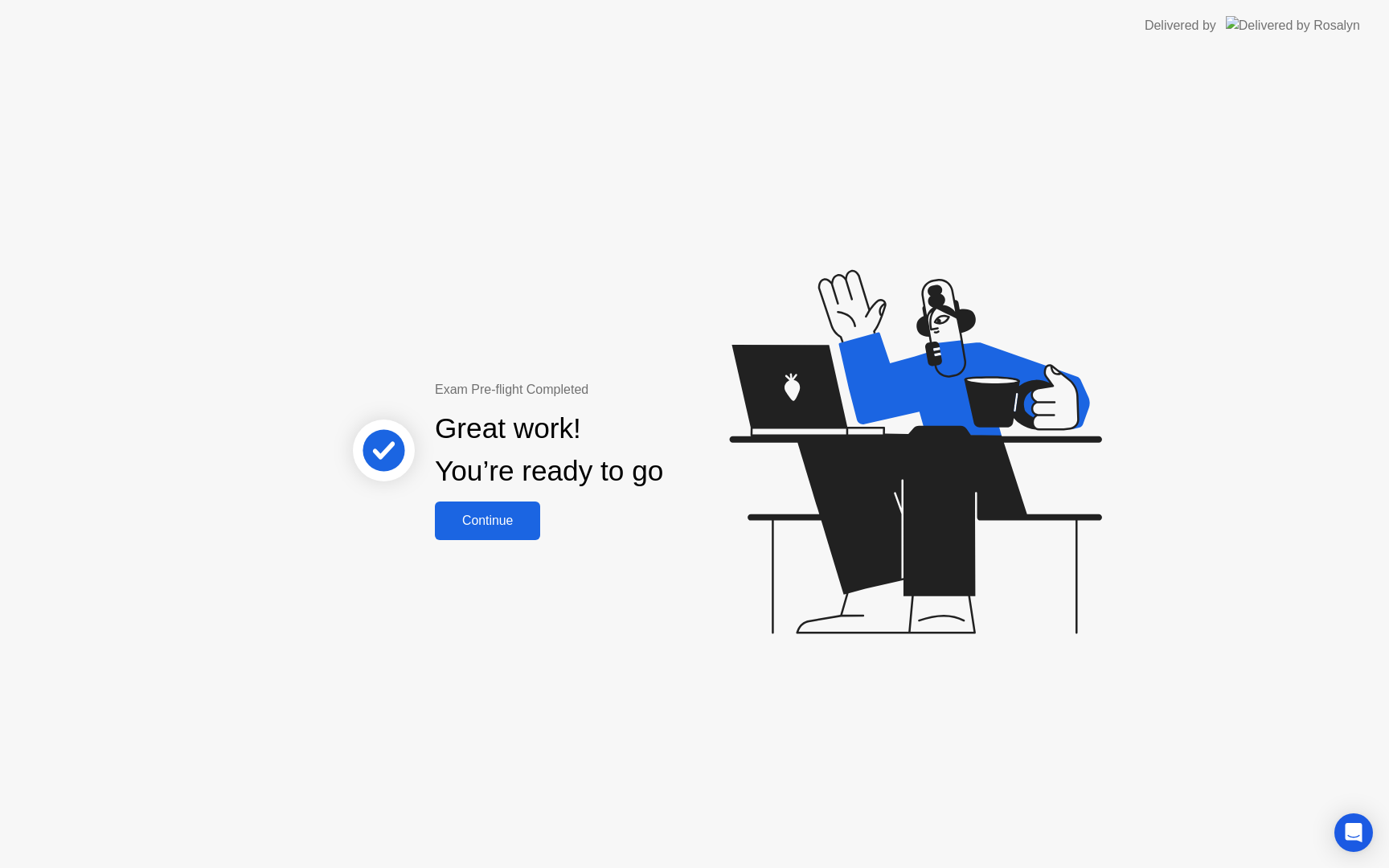
click at [511, 527] on div "Continue" at bounding box center [488, 521] width 95 height 14
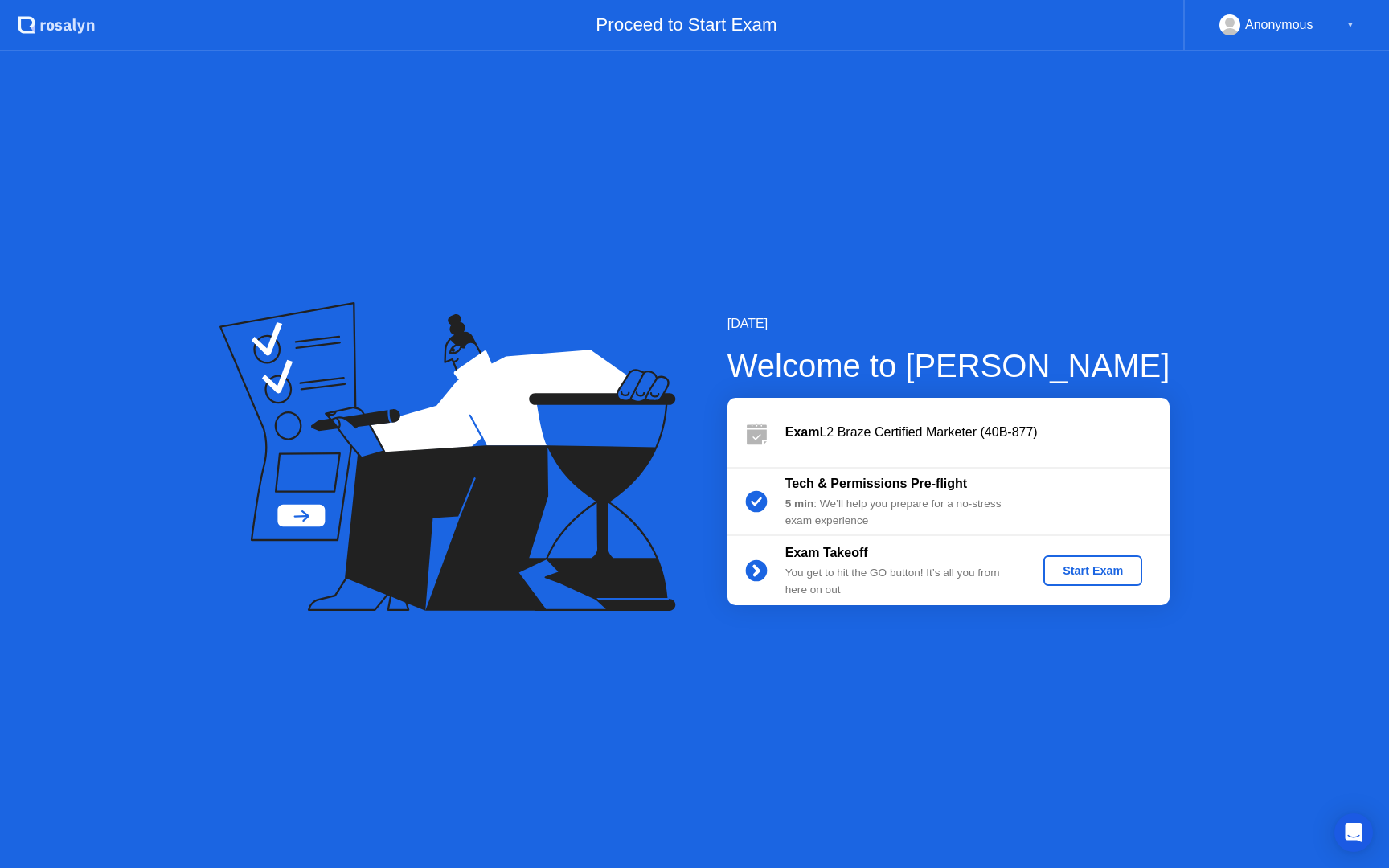
click at [1116, 576] on div "Start Exam" at bounding box center [1093, 570] width 86 height 13
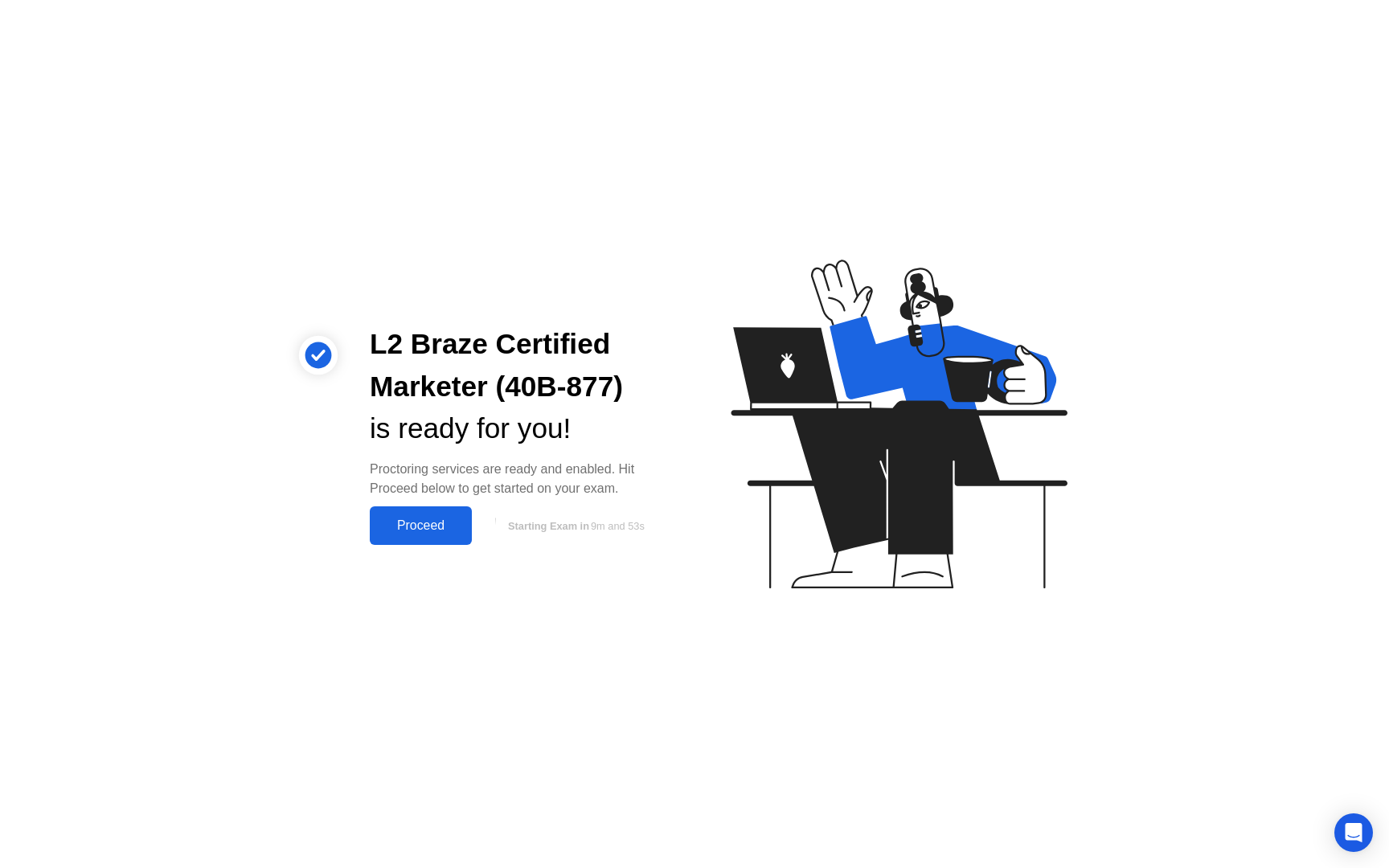
click at [420, 523] on div "Proceed" at bounding box center [421, 525] width 93 height 14
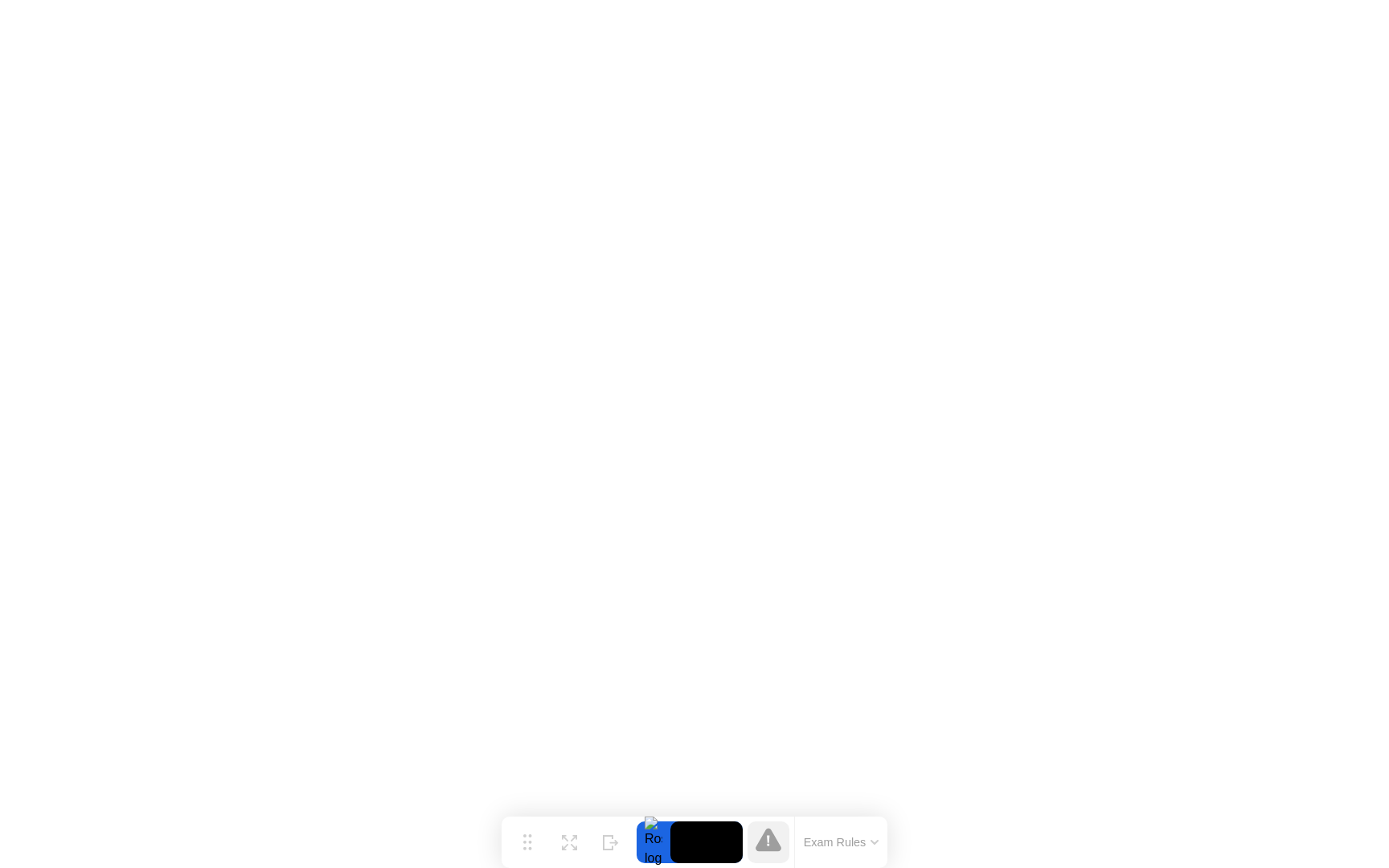
click at [842, 849] on button "Exam Rules" at bounding box center [841, 843] width 85 height 14
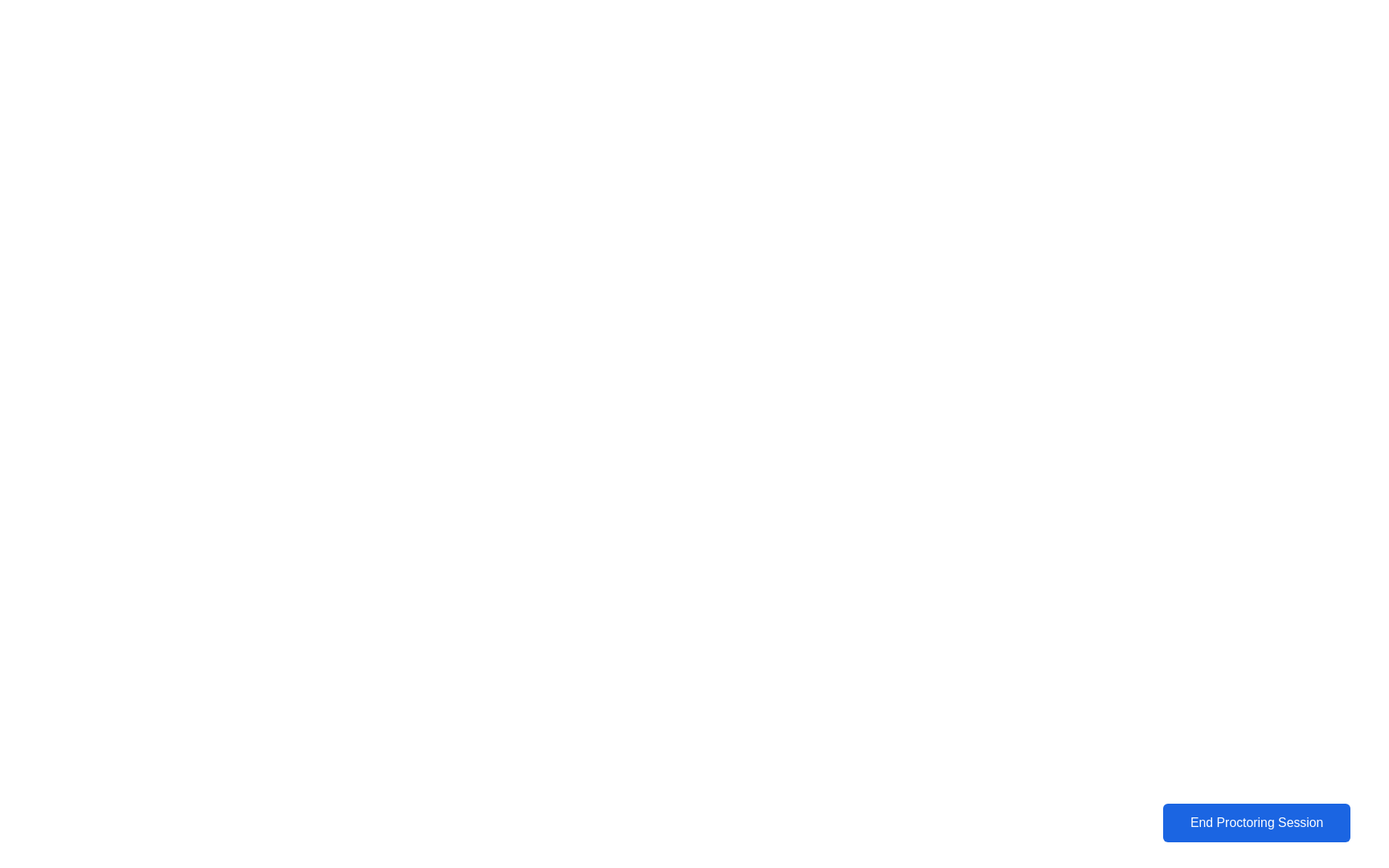
click at [1237, 817] on div "End Proctoring Session" at bounding box center [1258, 823] width 178 height 14
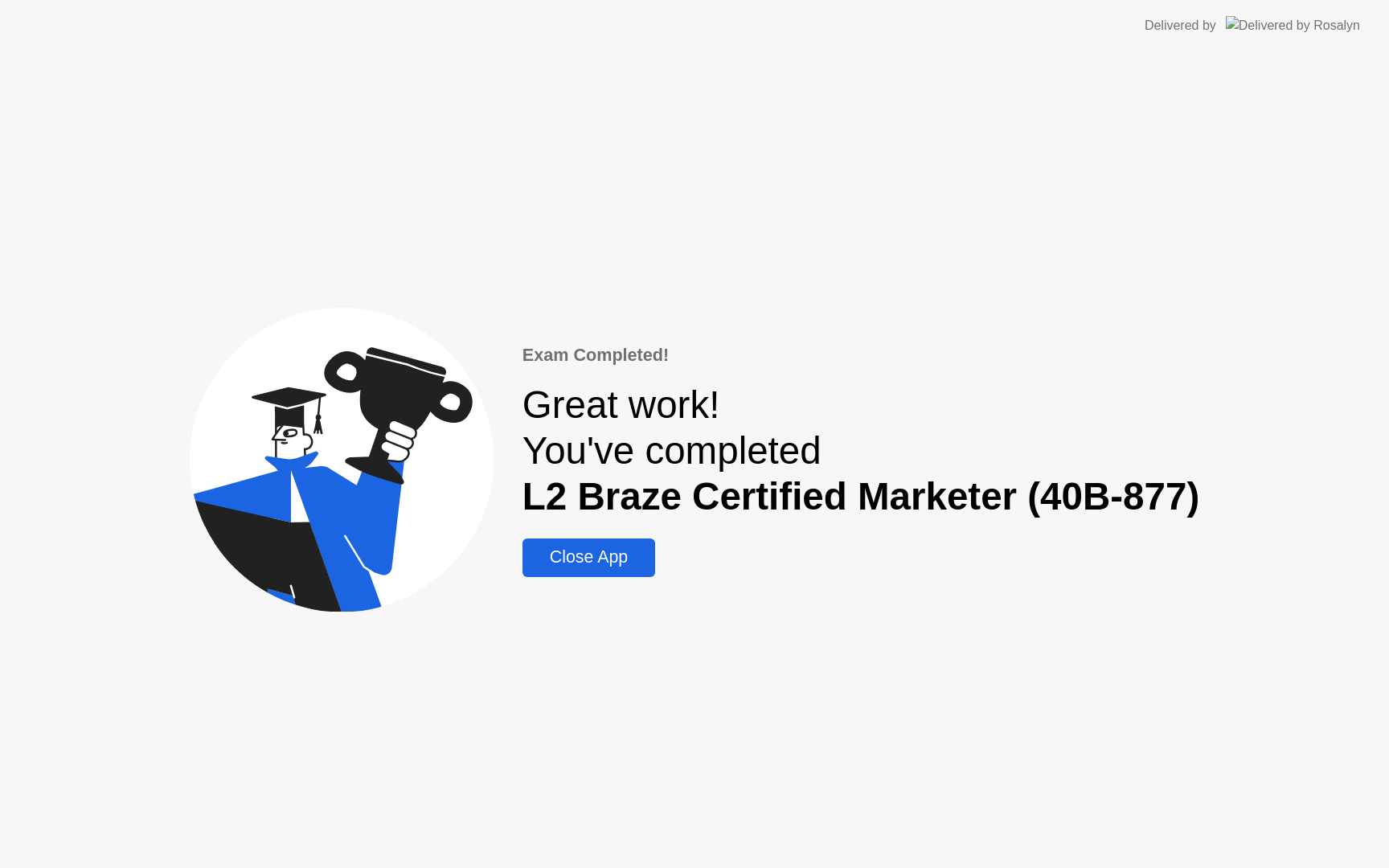
click at [561, 548] on div "Close App" at bounding box center [588, 558] width 123 height 20
